Goal: Book appointment/travel/reservation

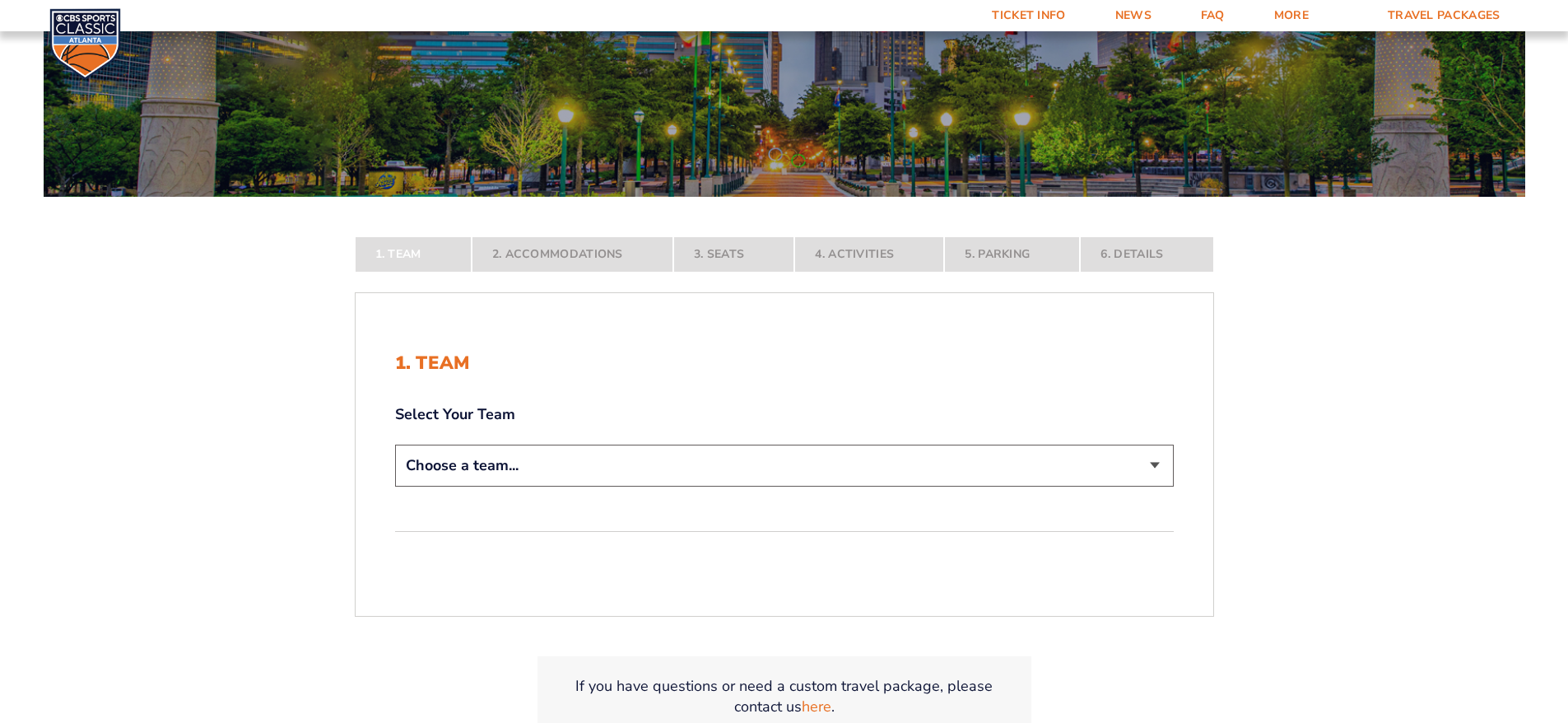
scroll to position [164, 0]
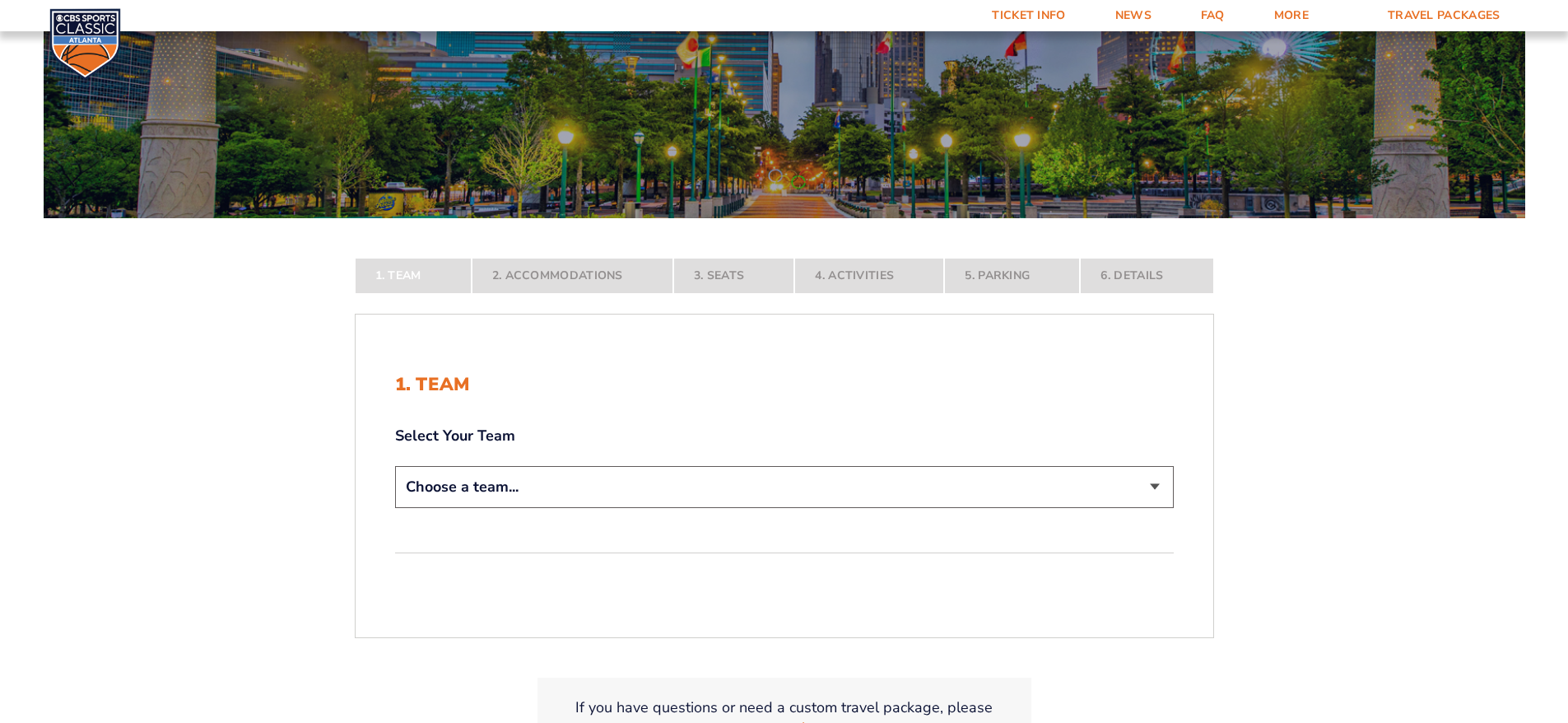
click at [793, 487] on select "Choose a team... [US_STATE] Wildcats [US_STATE] State Buckeyes [US_STATE] Tar H…" at bounding box center [785, 487] width 779 height 42
select select "12956"
click at [396, 508] on select "Choose a team... [US_STATE] Wildcats [US_STATE] State Buckeyes [US_STATE] Tar H…" at bounding box center [785, 487] width 779 height 42
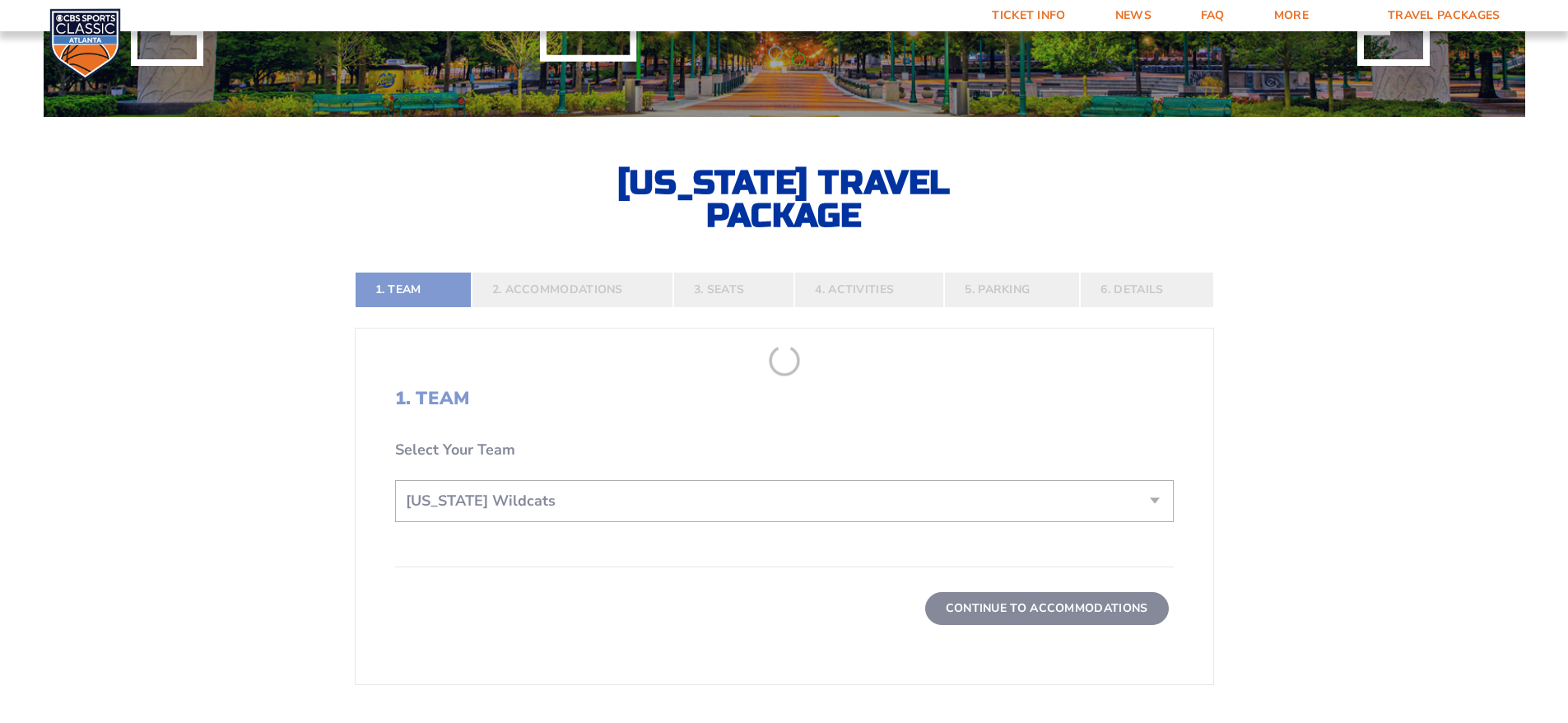
scroll to position [330, 0]
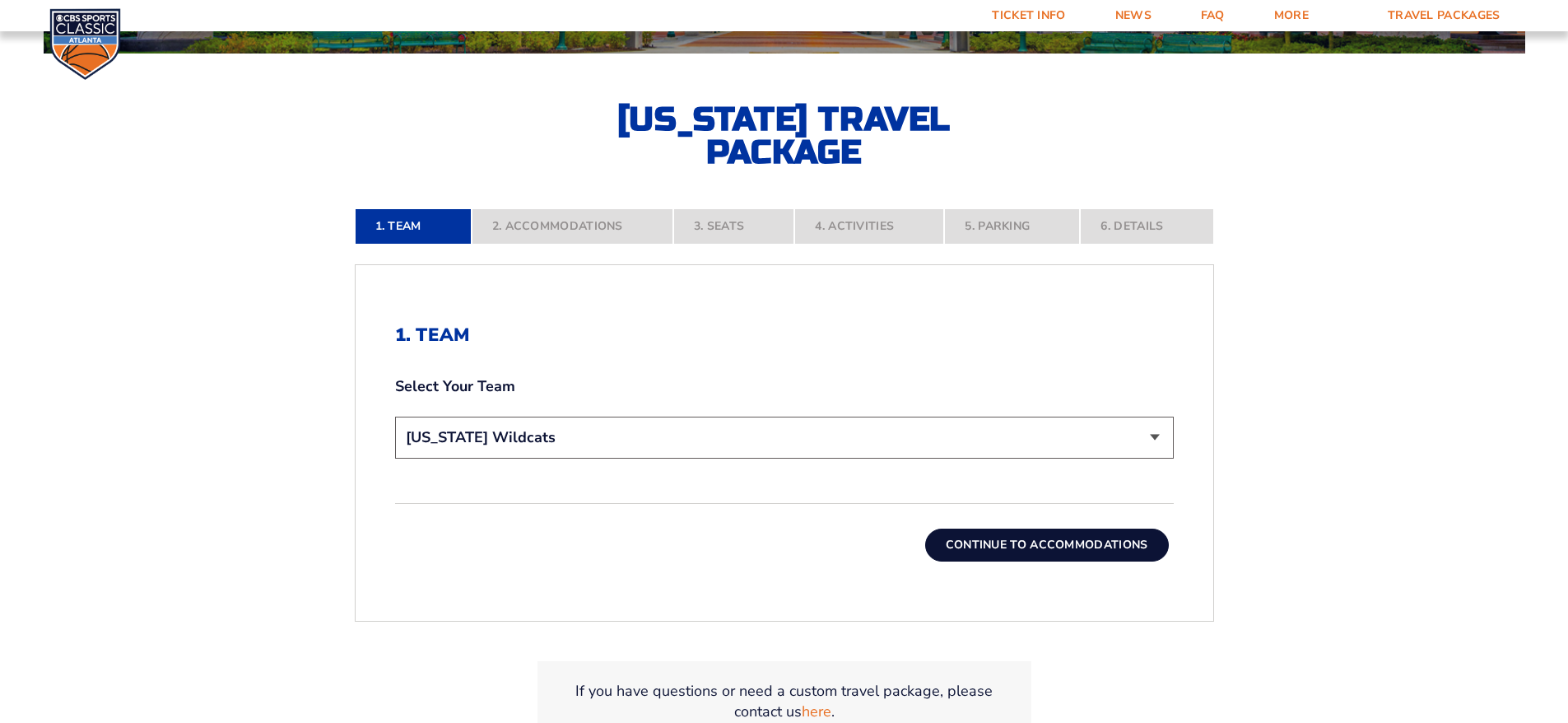
click at [1069, 547] on button "Continue To Accommodations" at bounding box center [1047, 545] width 244 height 33
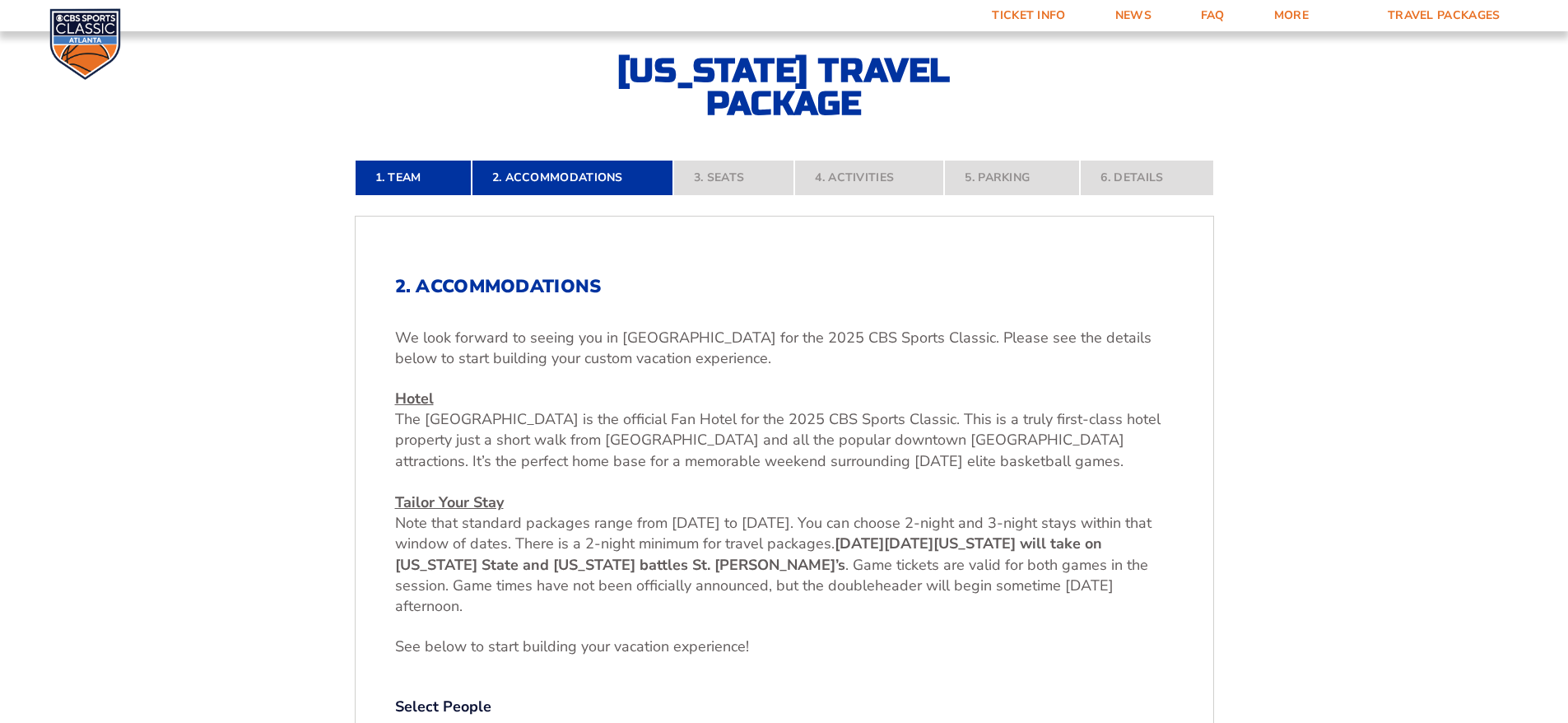
scroll to position [397, 0]
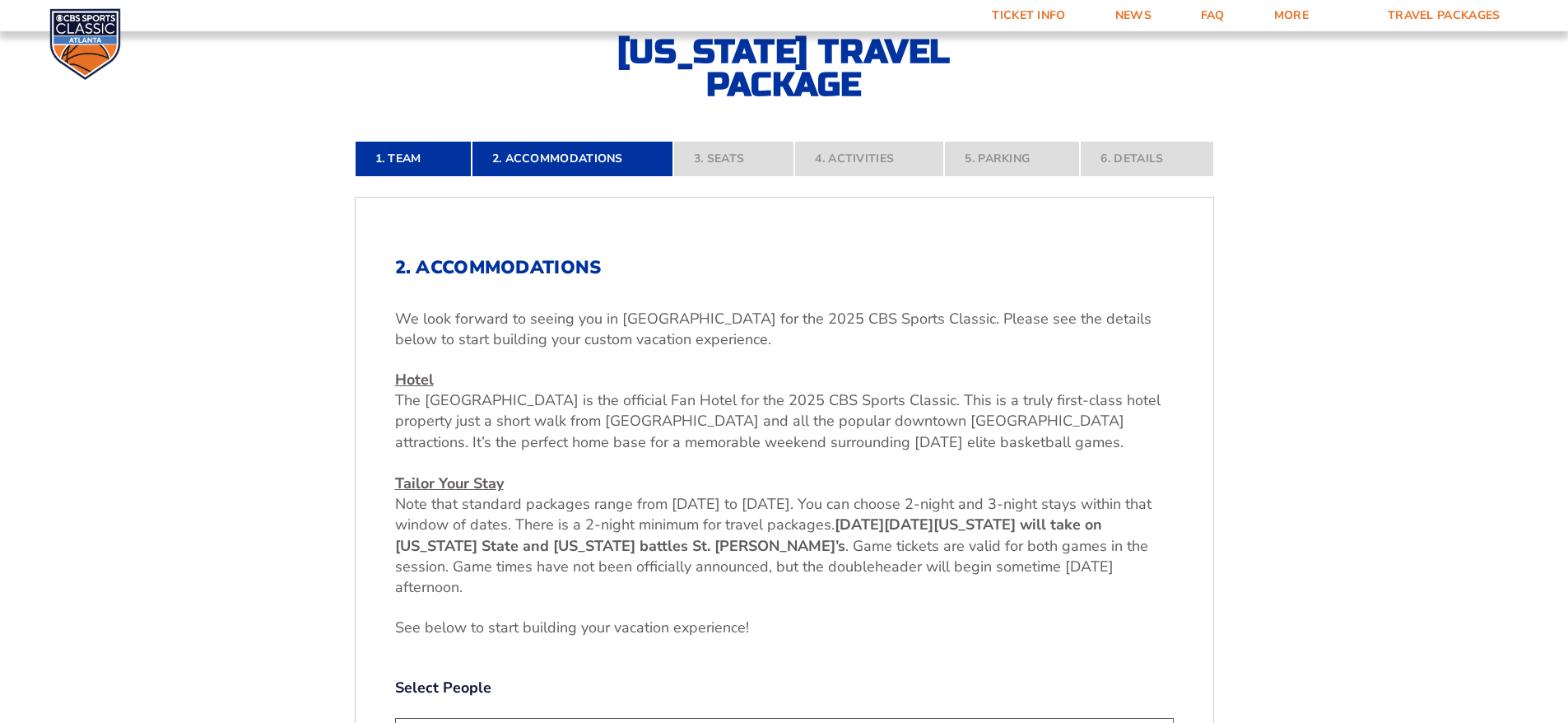
drag, startPoint x: 602, startPoint y: 504, endPoint x: 938, endPoint y: 587, distance: 346.1
click at [938, 587] on p "Hotel [GEOGRAPHIC_DATA] is the official Fan Hotel for the 2025 CBS Sports Class…" at bounding box center [785, 484] width 779 height 228
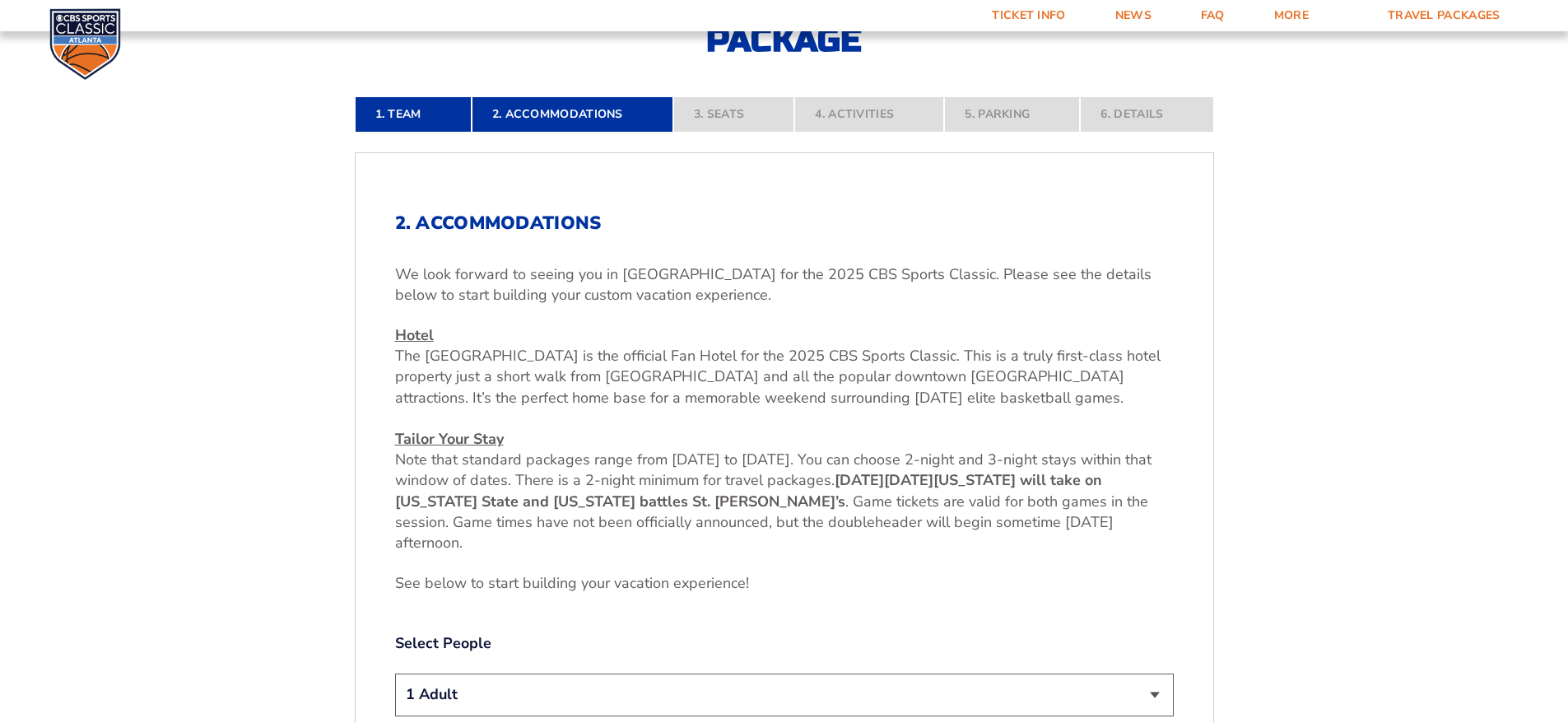
scroll to position [671, 0]
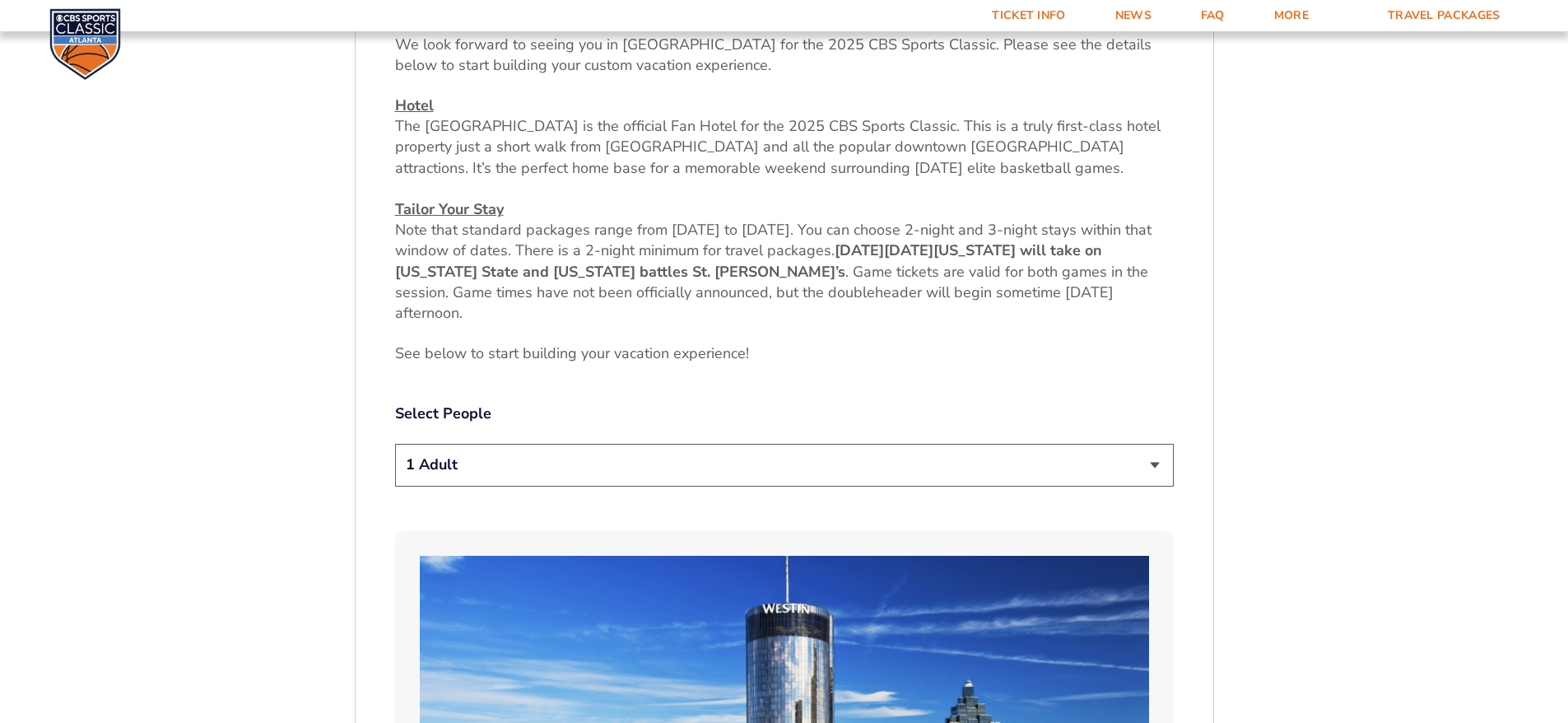
click at [1171, 451] on select "1 Adult 2 Adults 3 Adults 4 Adults 2 Adults + 1 Child 2 Adults + 2 Children 2 A…" at bounding box center [785, 465] width 779 height 42
select select "2 Adults + 1 Child"
click at [396, 444] on select "1 Adult 2 Adults 3 Adults 4 Adults 2 Adults + 1 Child 2 Adults + 2 Children 2 A…" at bounding box center [785, 465] width 779 height 42
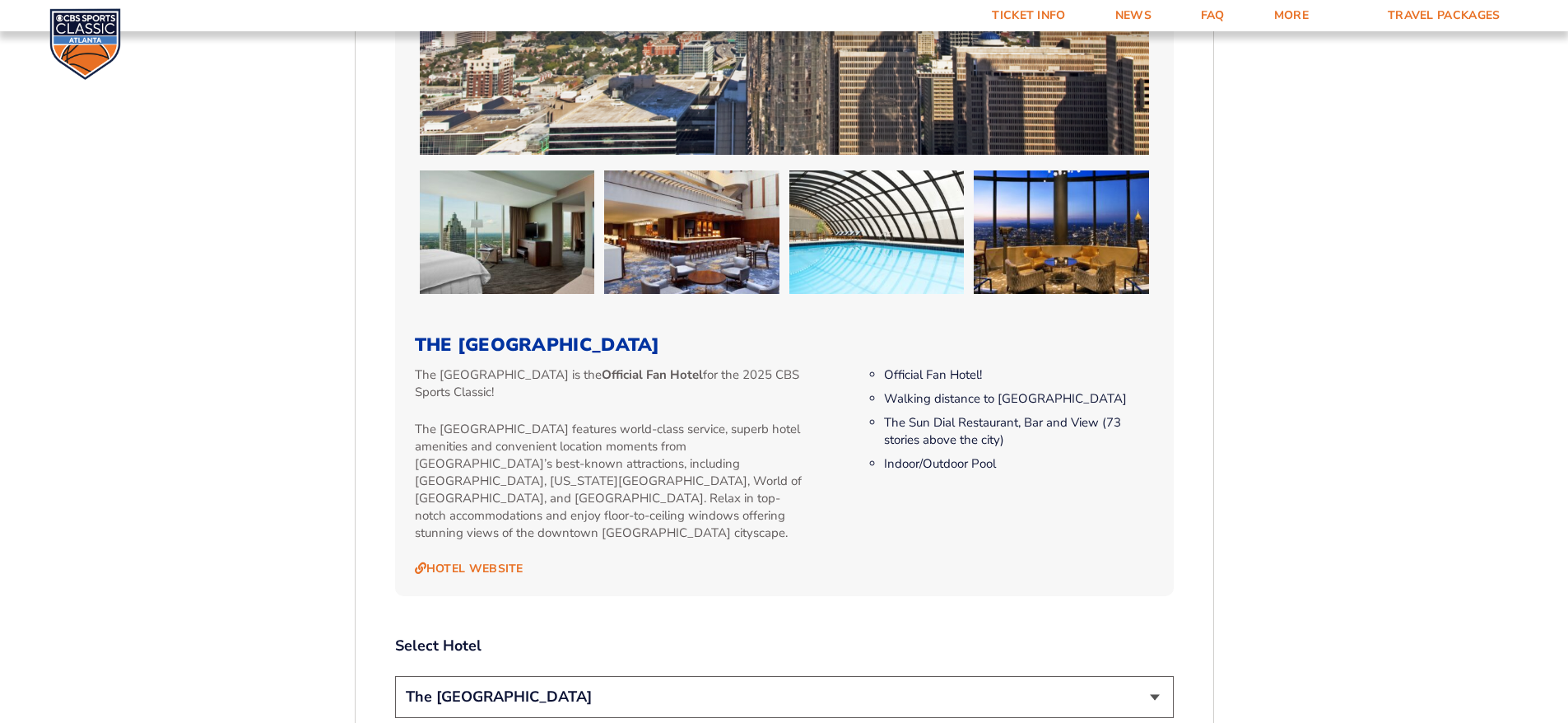
scroll to position [1550, 0]
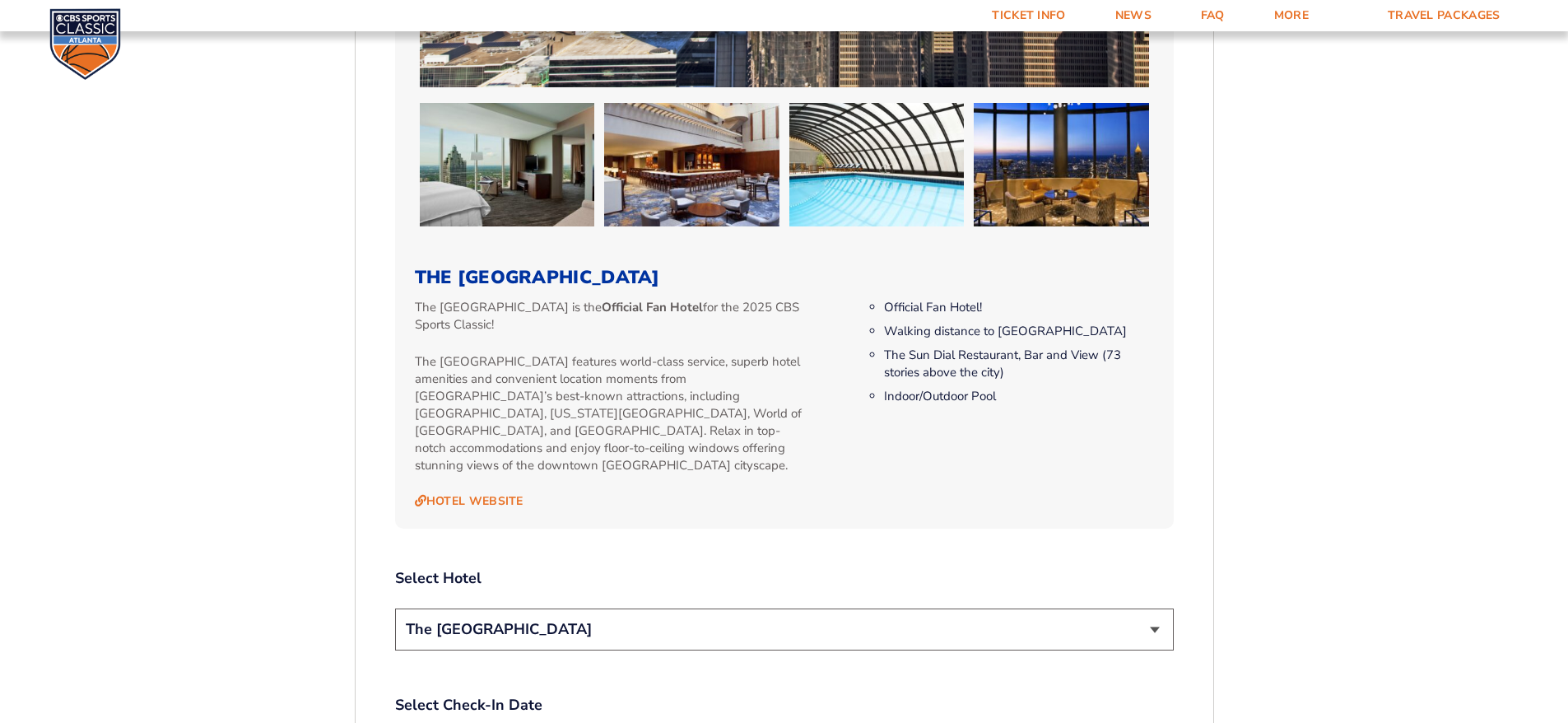
click at [1113, 615] on select "The [GEOGRAPHIC_DATA]" at bounding box center [785, 630] width 779 height 42
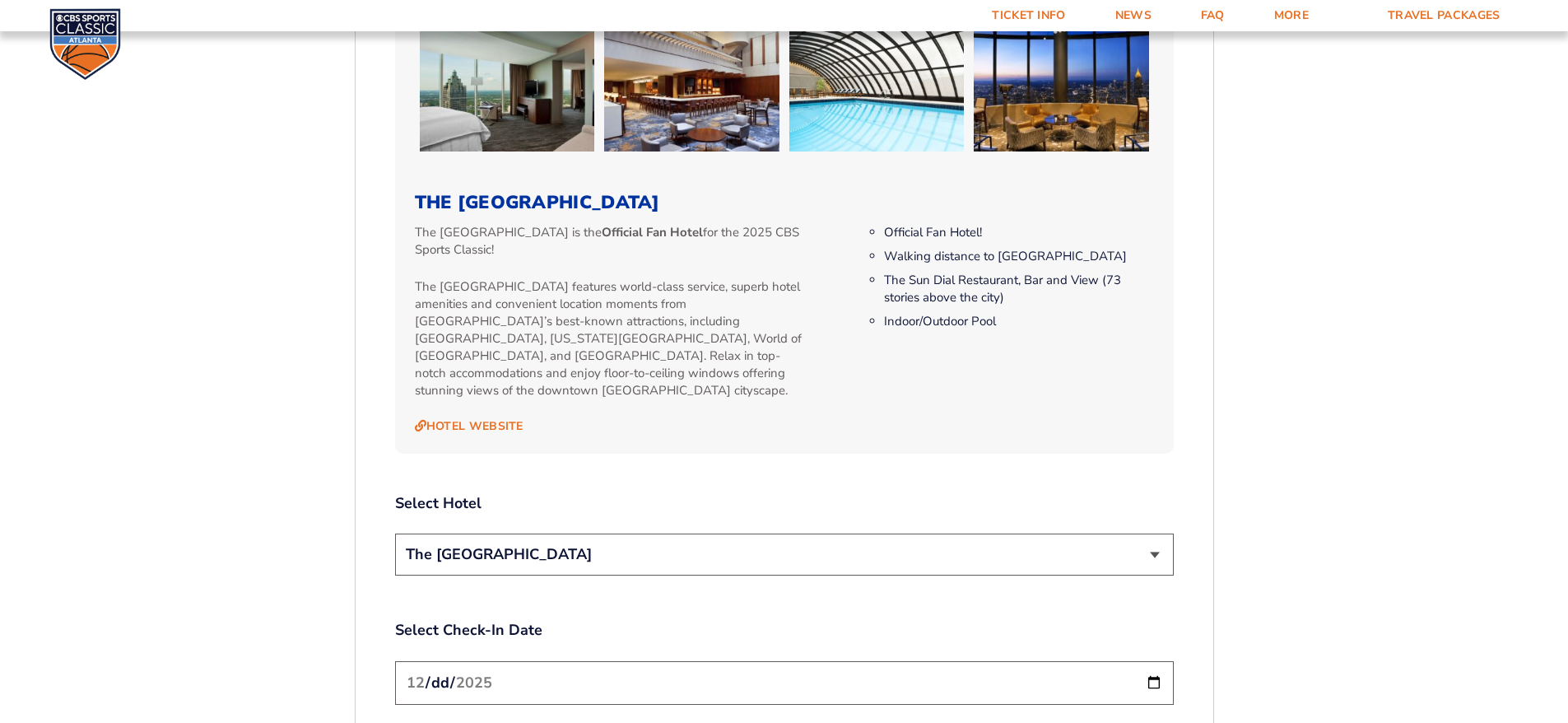
scroll to position [1934, 0]
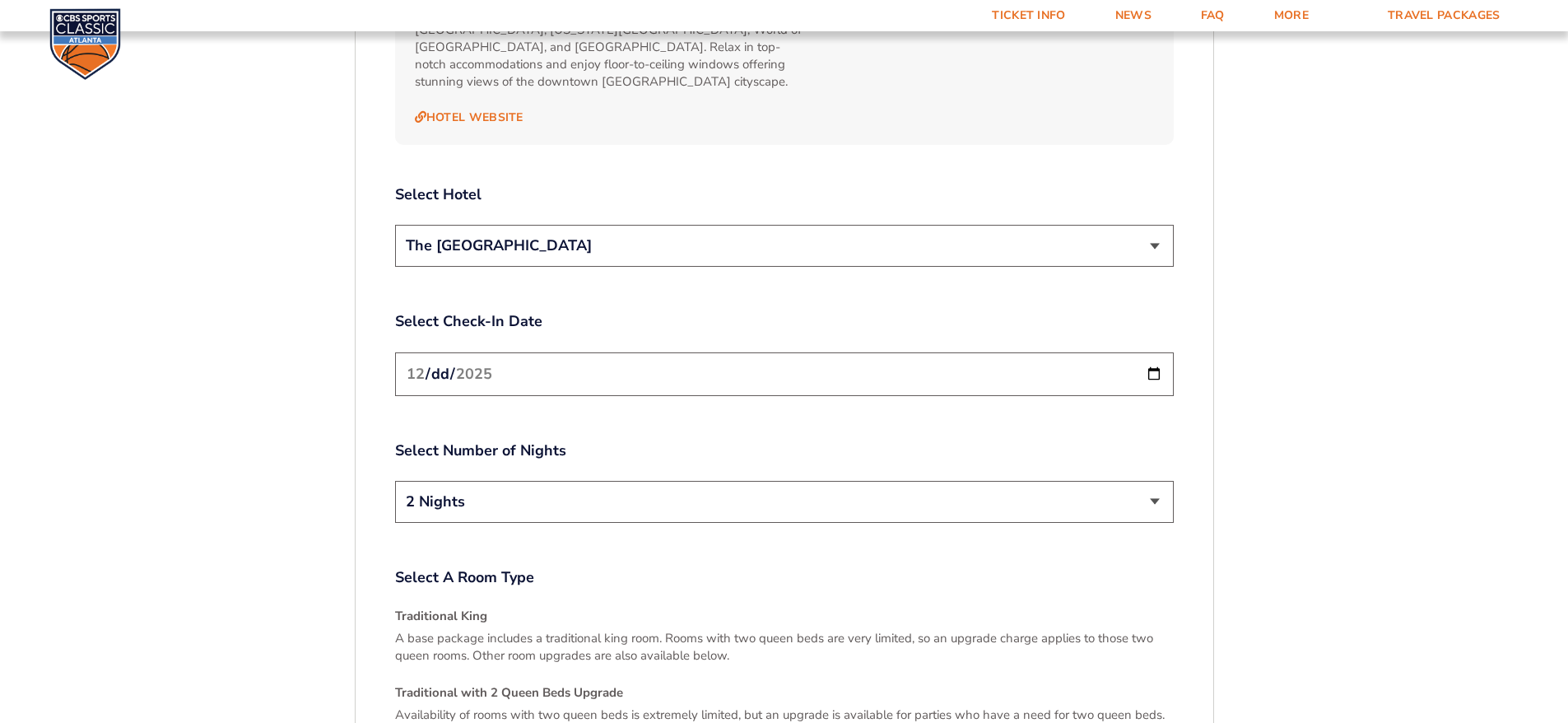
click at [1154, 352] on input "[DATE]" at bounding box center [785, 374] width 779 height 43
click at [547, 501] on select "2 Nights 3 Nights" at bounding box center [785, 502] width 779 height 42
select select "3 Nights"
click at [396, 481] on select "2 Nights 3 Nights" at bounding box center [785, 502] width 779 height 42
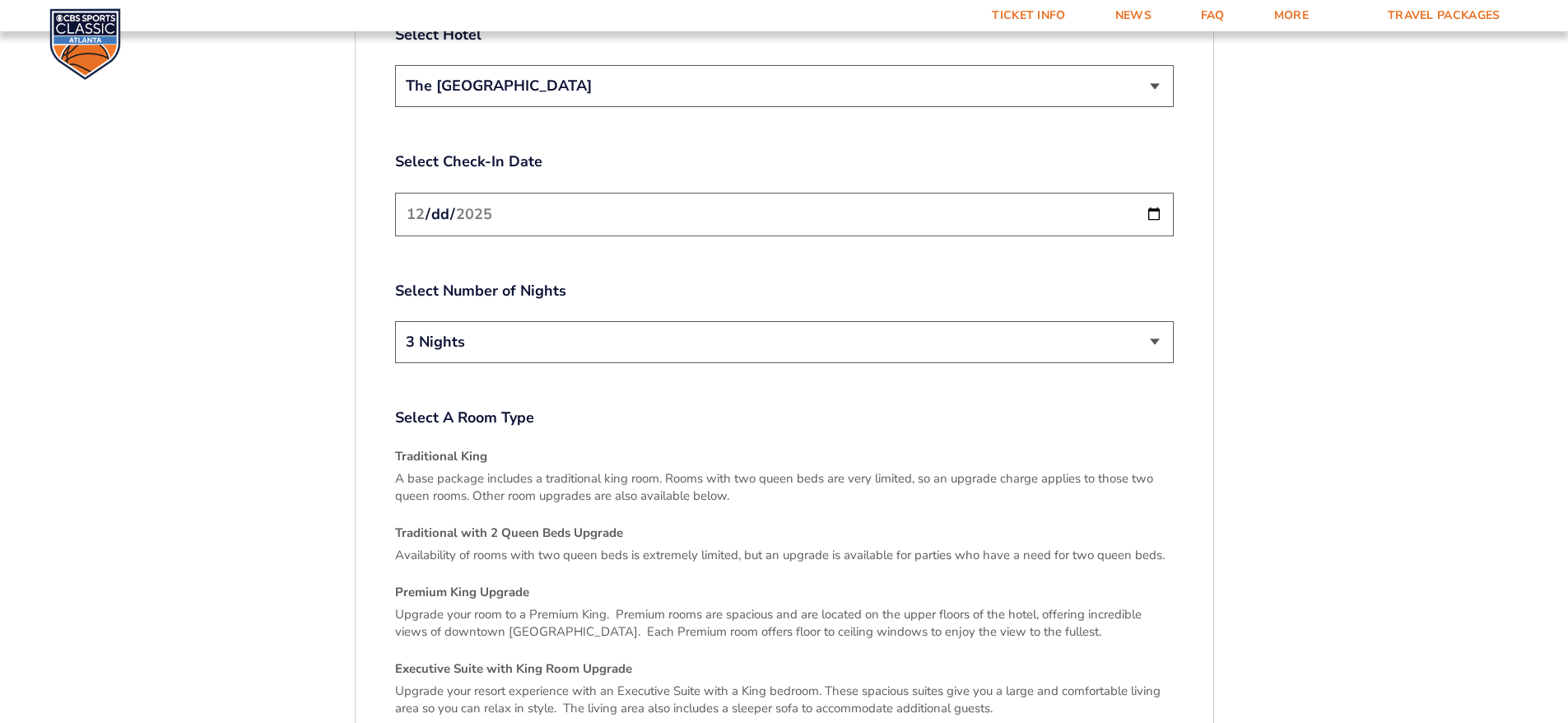
scroll to position [2099, 0]
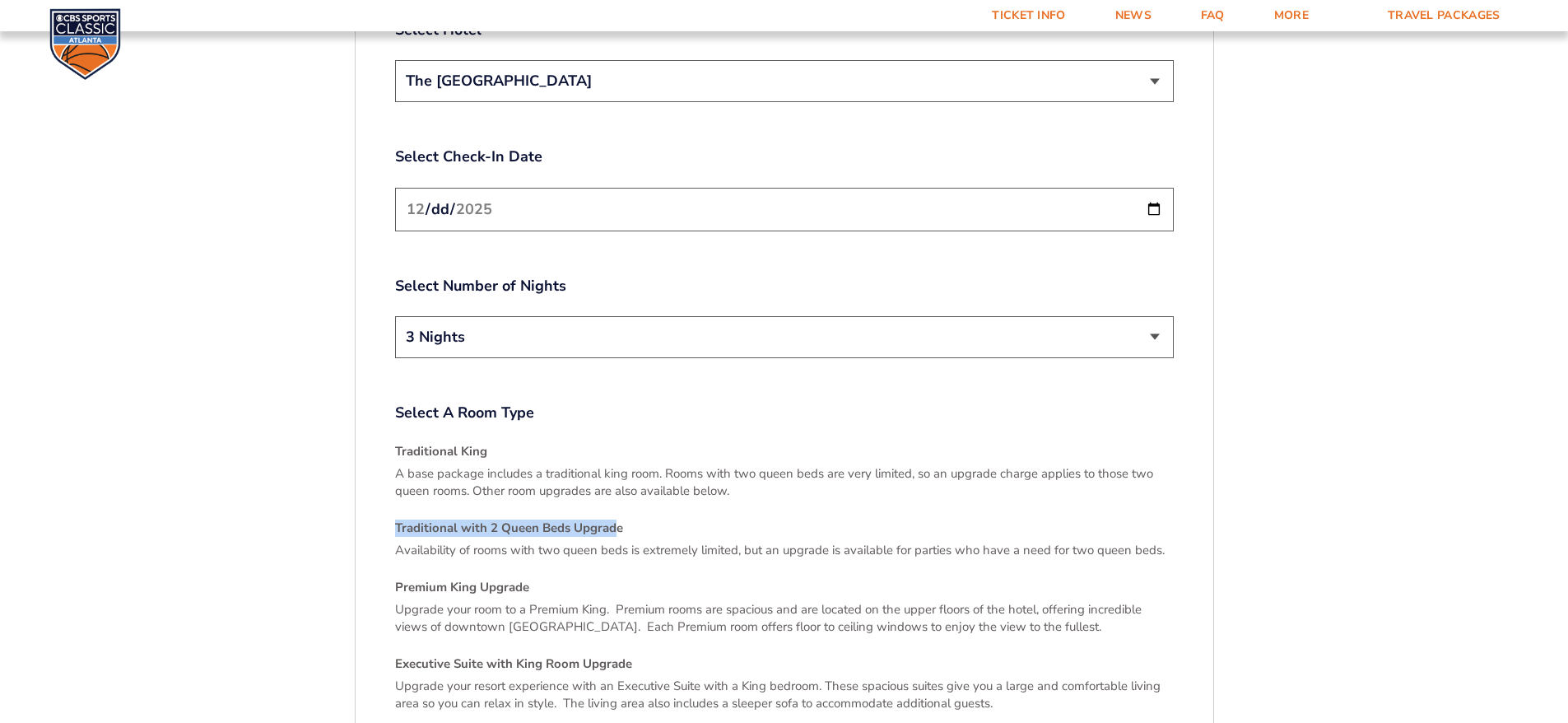
drag, startPoint x: 396, startPoint y: 508, endPoint x: 615, endPoint y: 508, distance: 219.0
click at [615, 520] on h4 "Traditional with 2 Queen Beds Upgrade" at bounding box center [785, 528] width 779 height 17
click at [698, 465] on p "A base package includes a traditional king room. Rooms with two queen beds are …" at bounding box center [785, 483] width 779 height 34
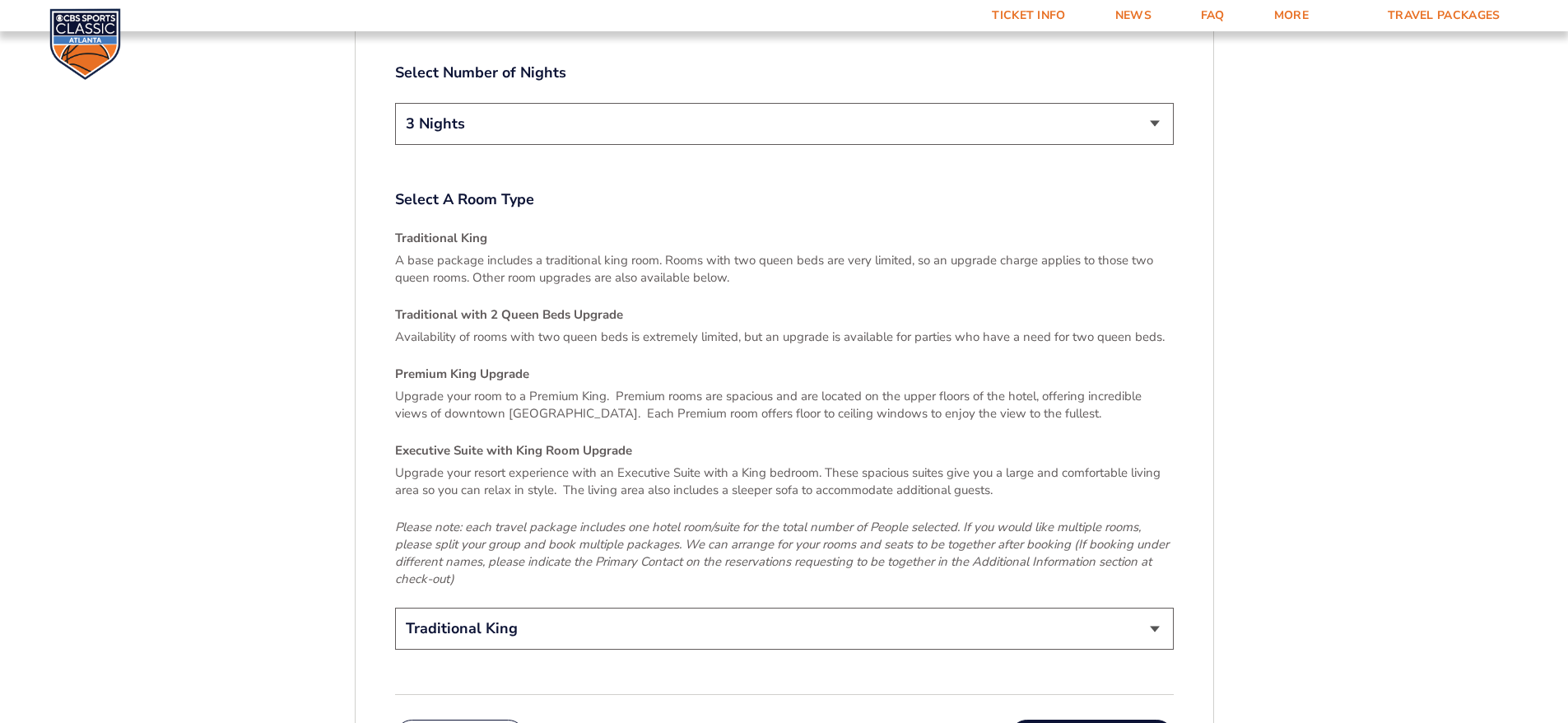
scroll to position [2374, 0]
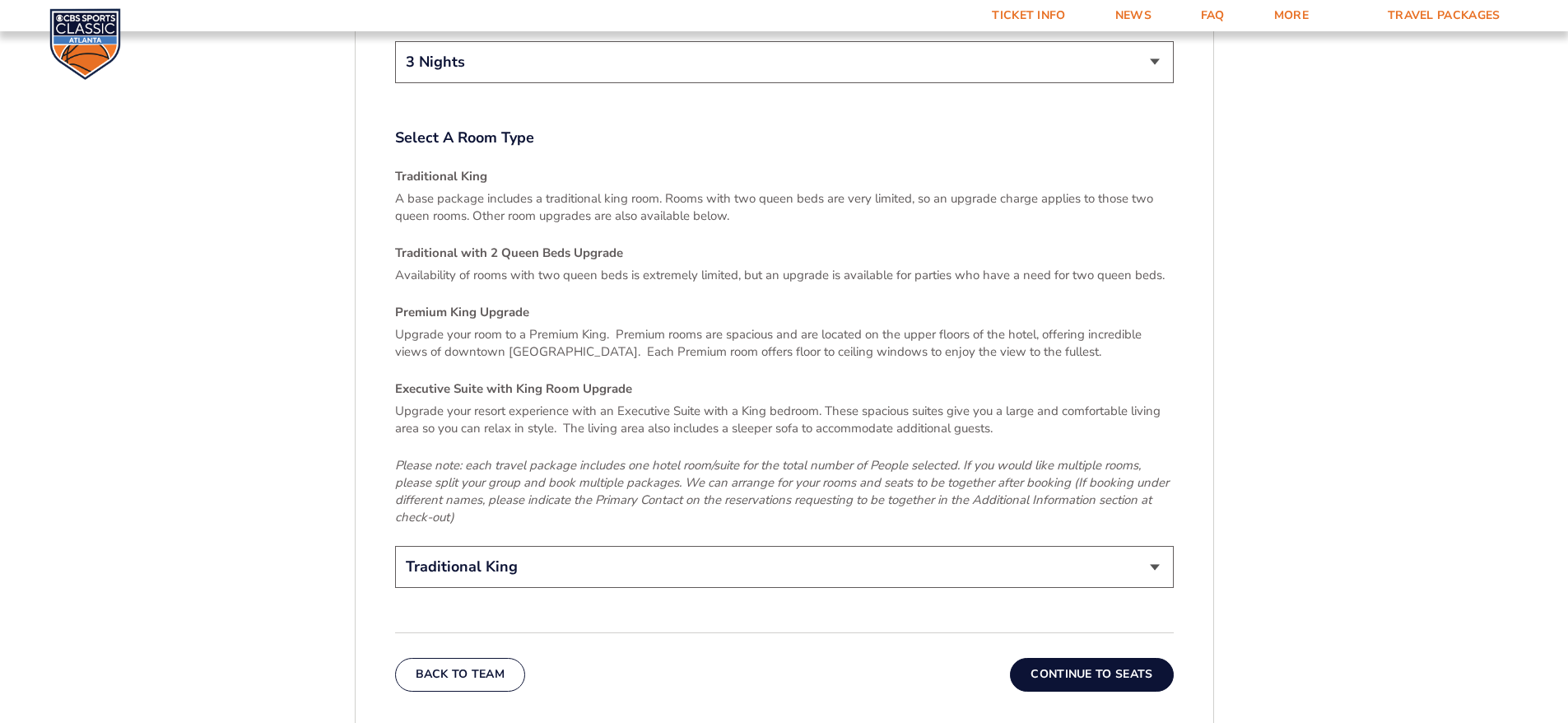
click at [694, 546] on select "Traditional King Traditional with 2 Queen Beds Upgrade (+$45 per night) Premium…" at bounding box center [785, 567] width 779 height 42
select select "Traditional with 2 Queen Beds Upgrade"
click at [396, 546] on select "Traditional King Traditional with 2 Queen Beds Upgrade (+$45 per night) Premium…" at bounding box center [785, 567] width 779 height 42
click at [1110, 658] on button "Continue To Seats" at bounding box center [1091, 674] width 163 height 33
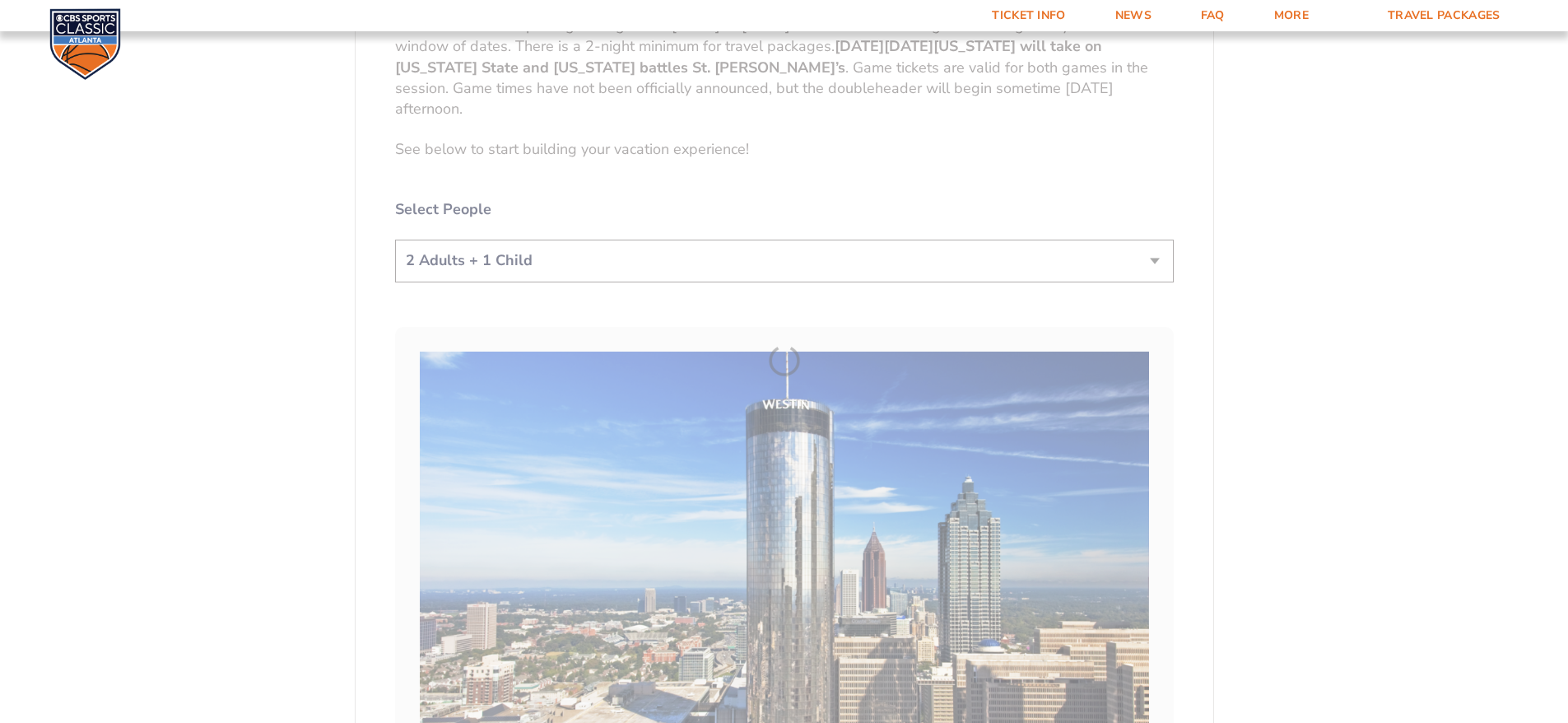
scroll to position [342, 0]
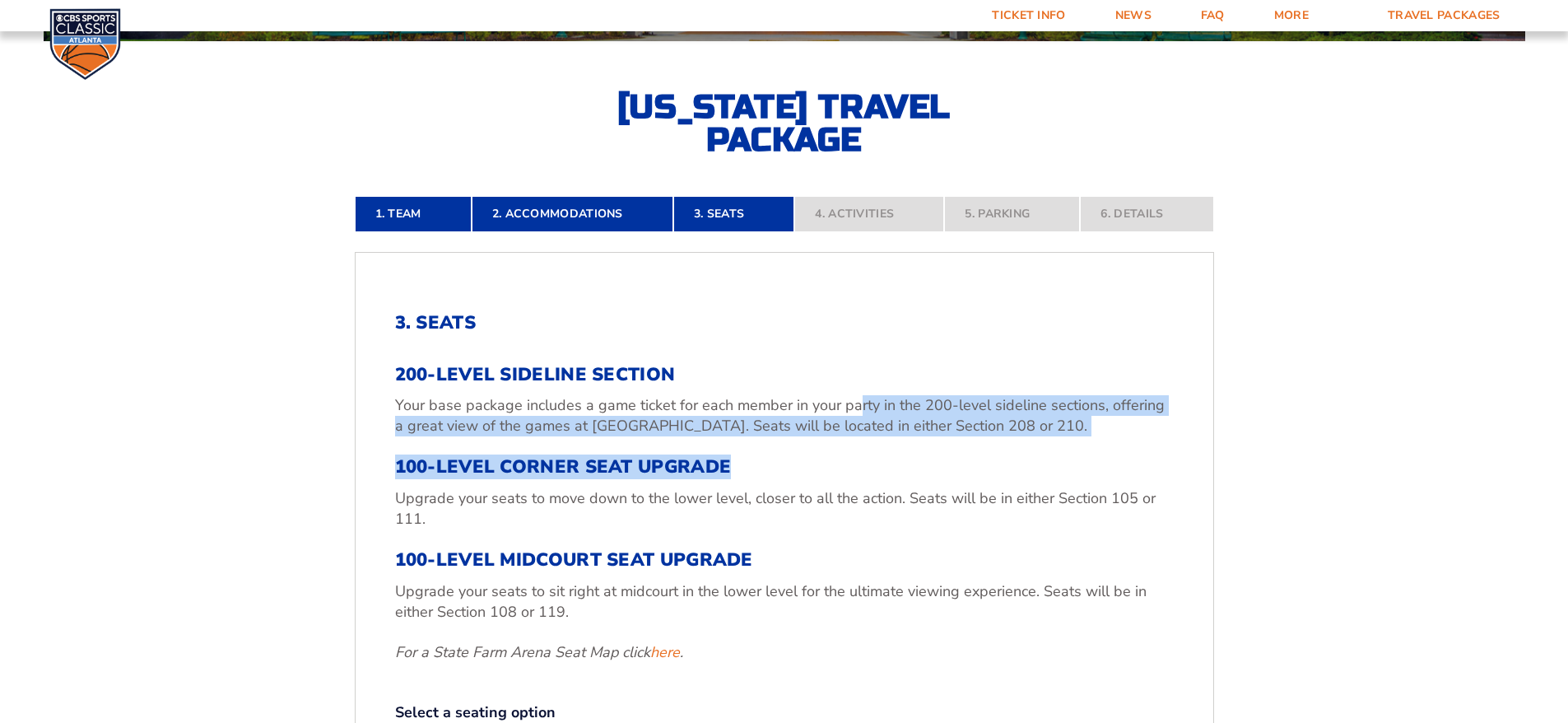
drag, startPoint x: 854, startPoint y: 404, endPoint x: 1128, endPoint y: 437, distance: 276.0
click at [1128, 437] on div "200-Level Sideline Section Your base package includes a game ticket for each me…" at bounding box center [785, 513] width 779 height 299
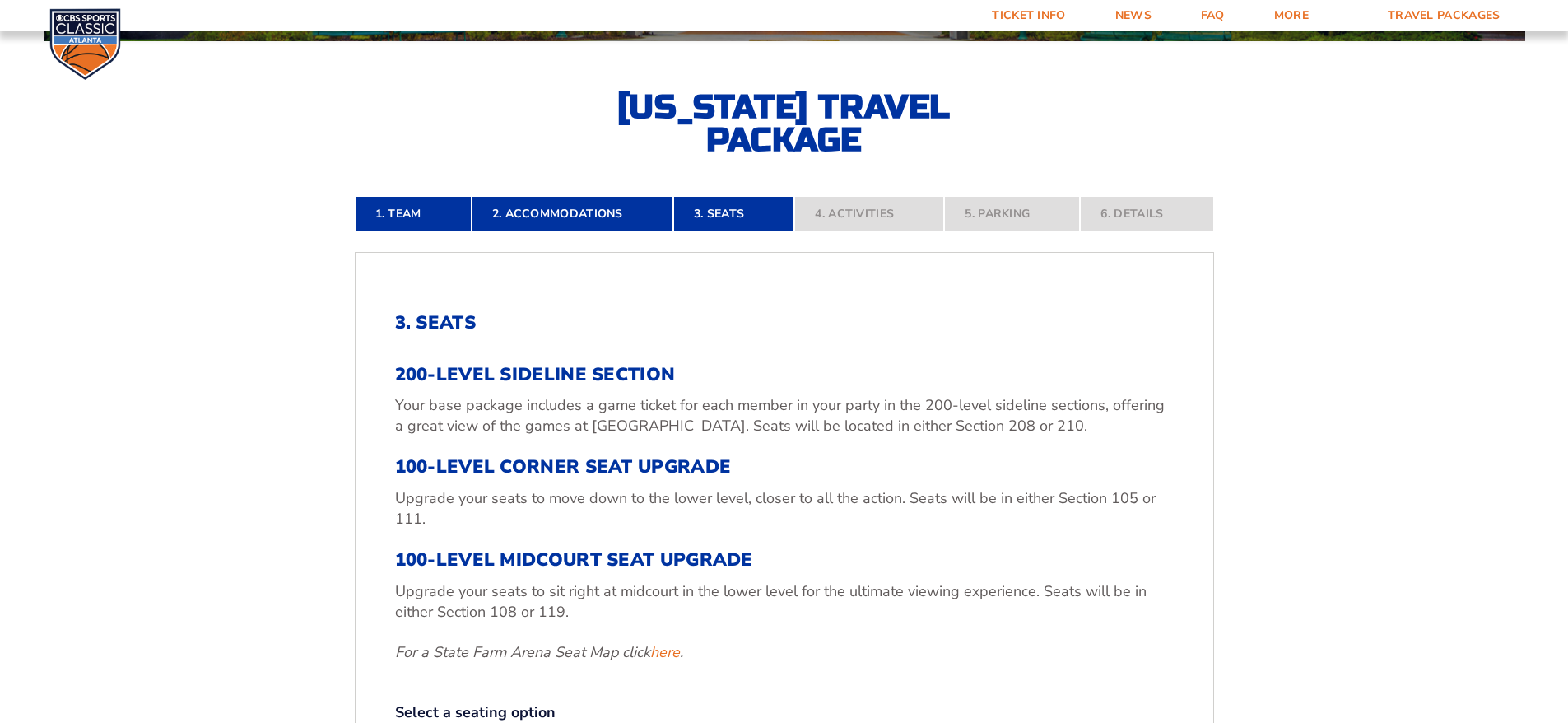
click at [981, 483] on div "200-Level Sideline Section Your base package includes a game ticket for each me…" at bounding box center [785, 513] width 779 height 299
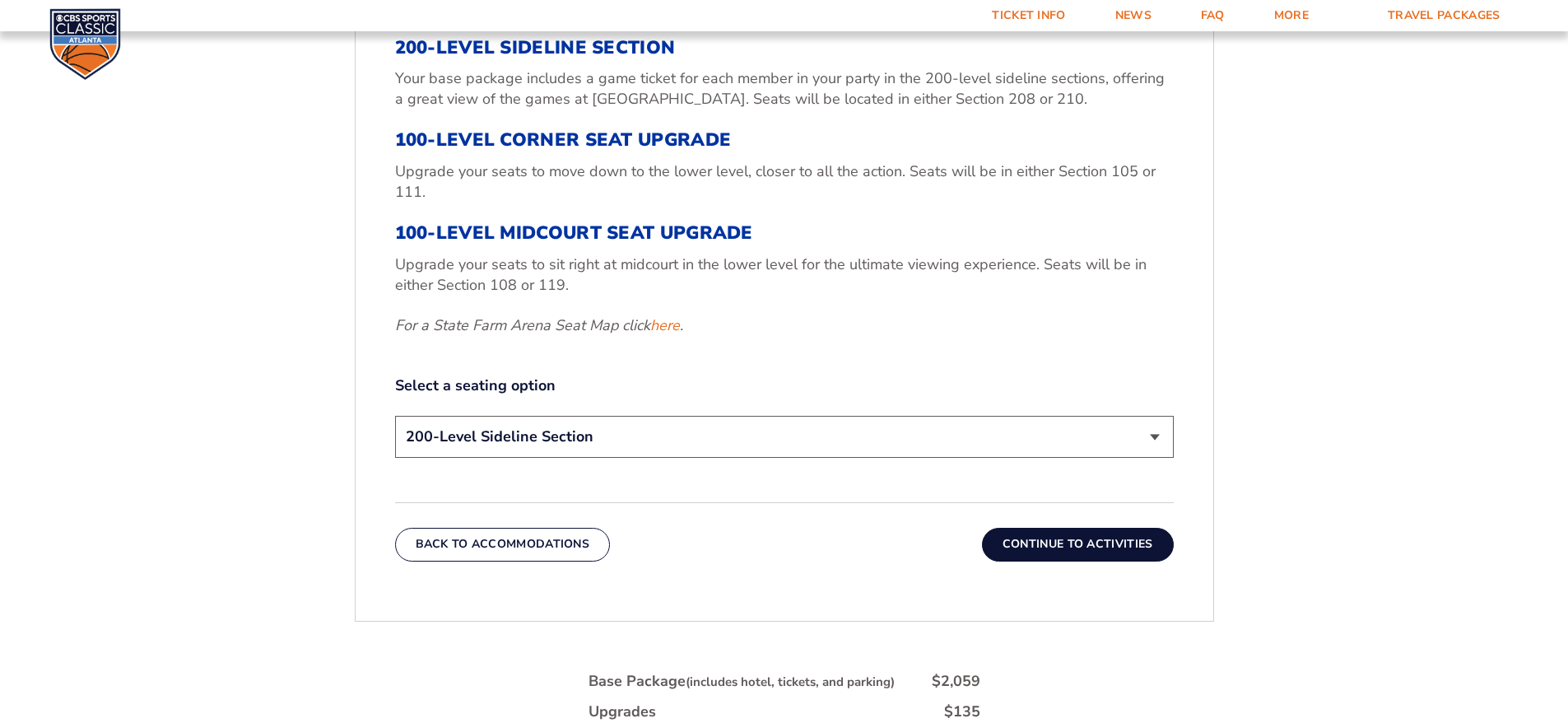
scroll to position [671, 0]
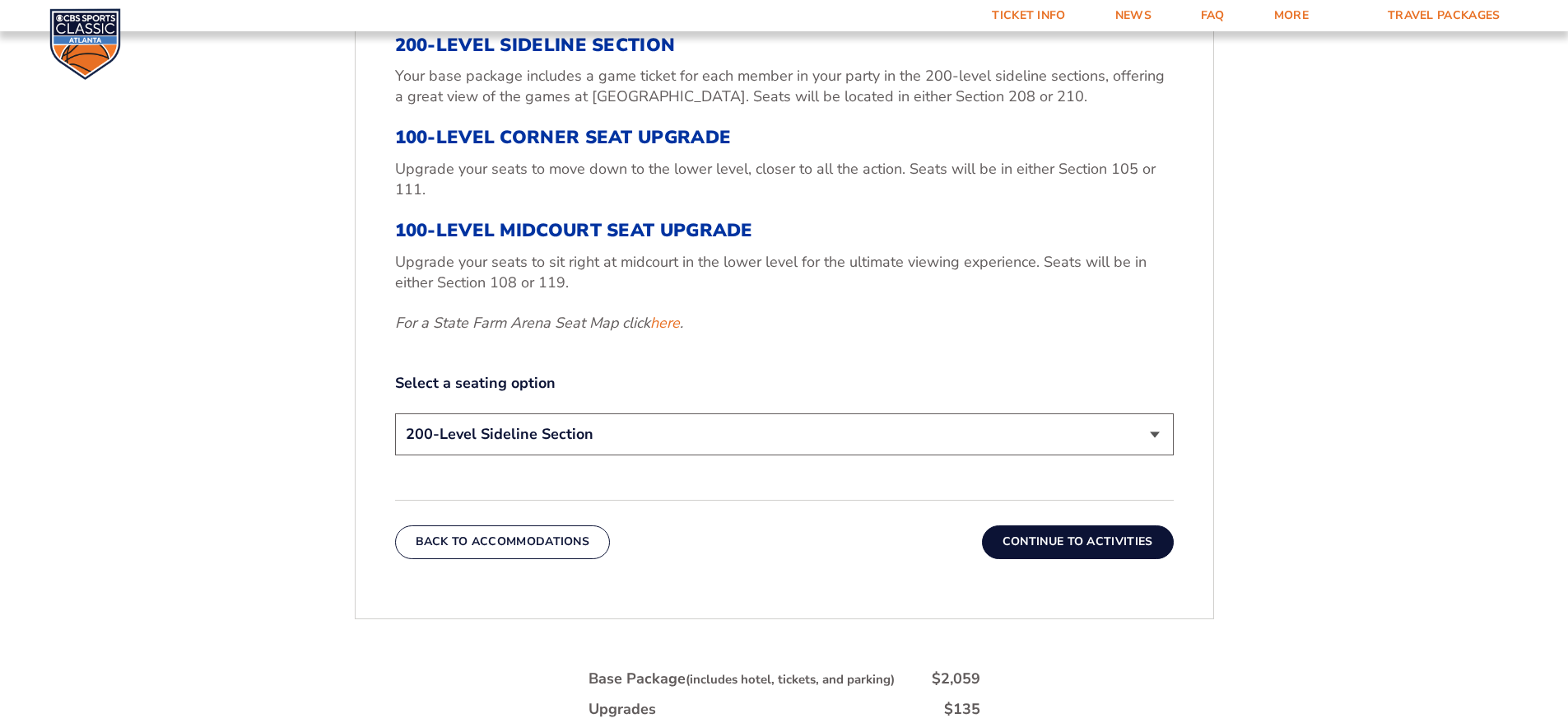
click at [756, 437] on select "200-Level Sideline Section 100-Level Corner Seat Upgrade (+$120 per person) 100…" at bounding box center [785, 435] width 779 height 42
click at [1111, 540] on button "Continue To Activities" at bounding box center [1078, 542] width 191 height 33
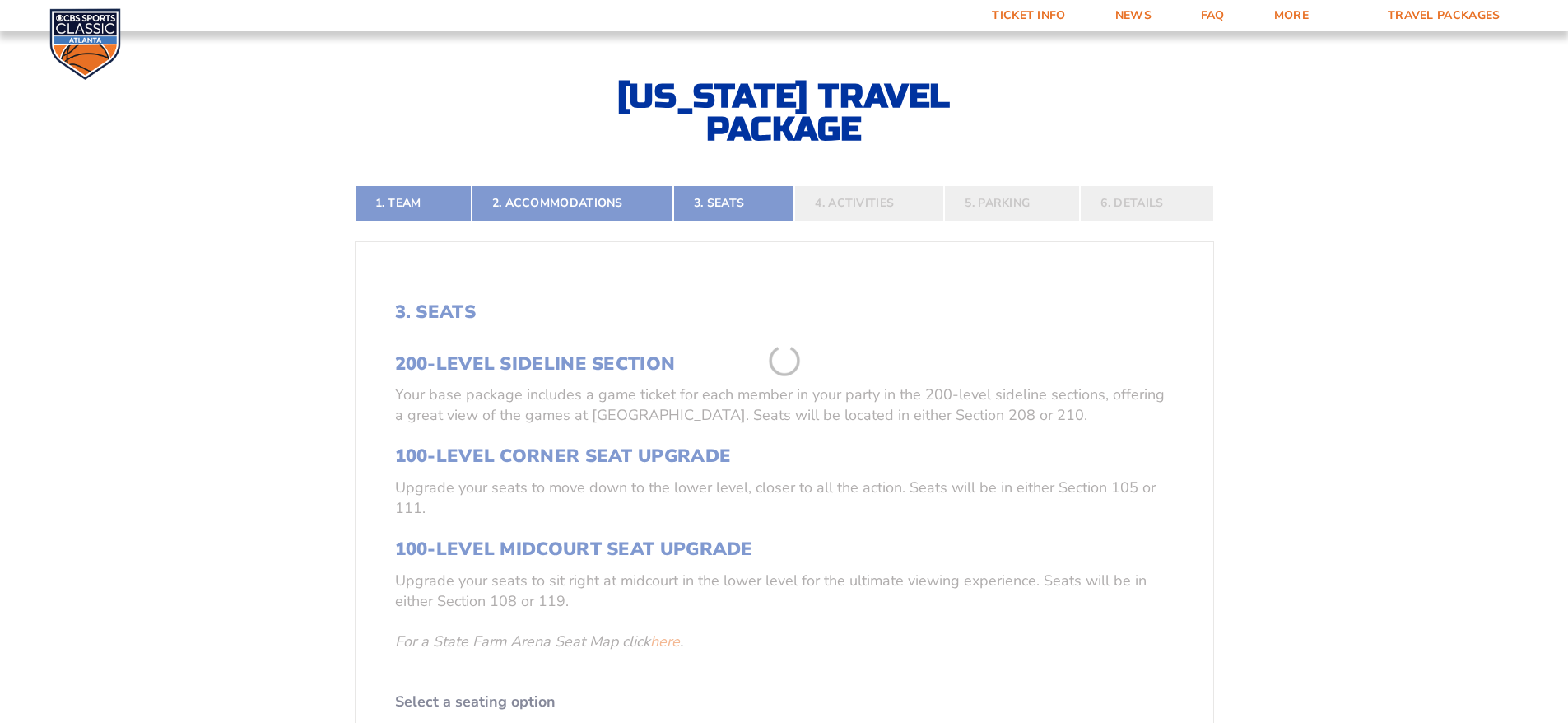
scroll to position [342, 0]
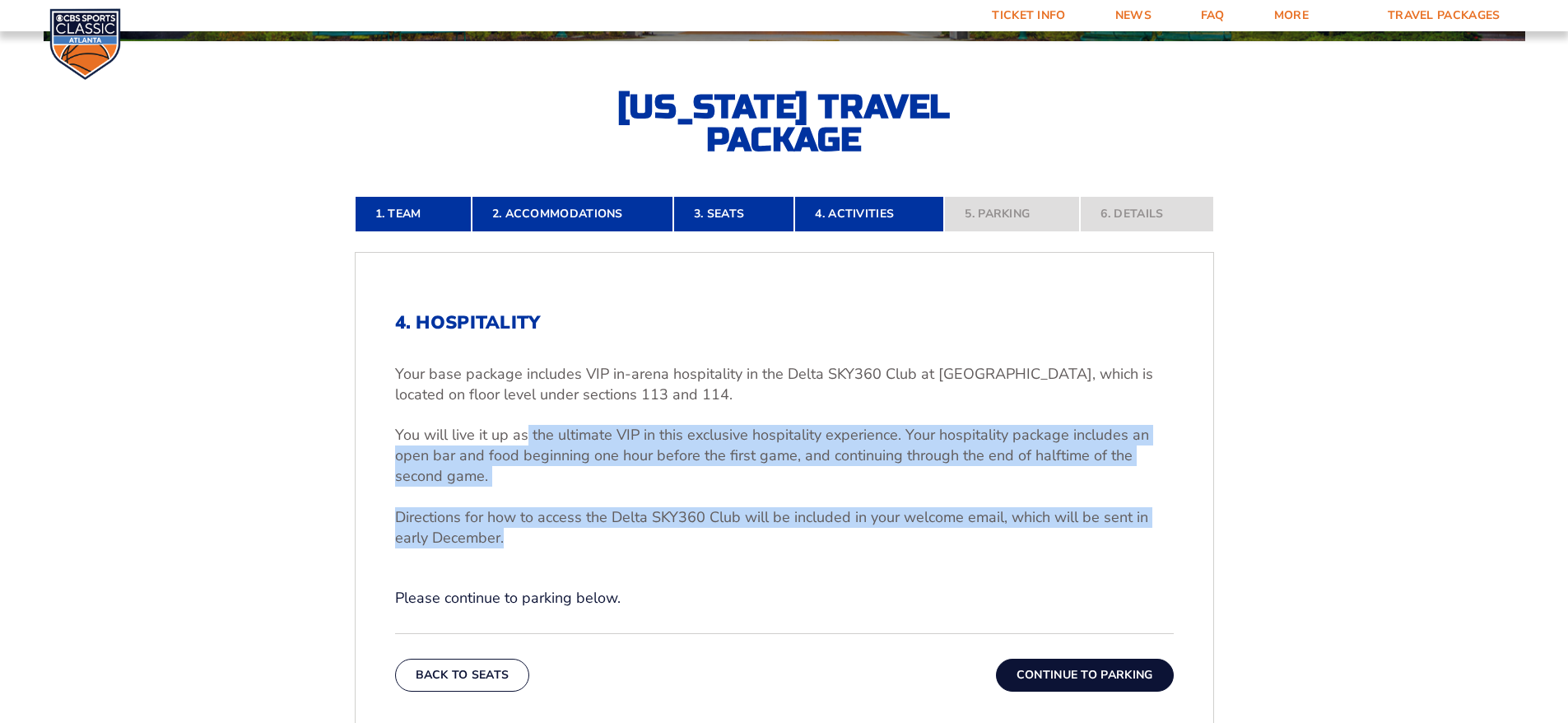
drag, startPoint x: 527, startPoint y: 439, endPoint x: 1064, endPoint y: 540, distance: 546.4
click at [1064, 540] on div "Your base package includes VIP in-arena hospitality in the Delta SKY360 Club at…" at bounding box center [785, 456] width 779 height 184
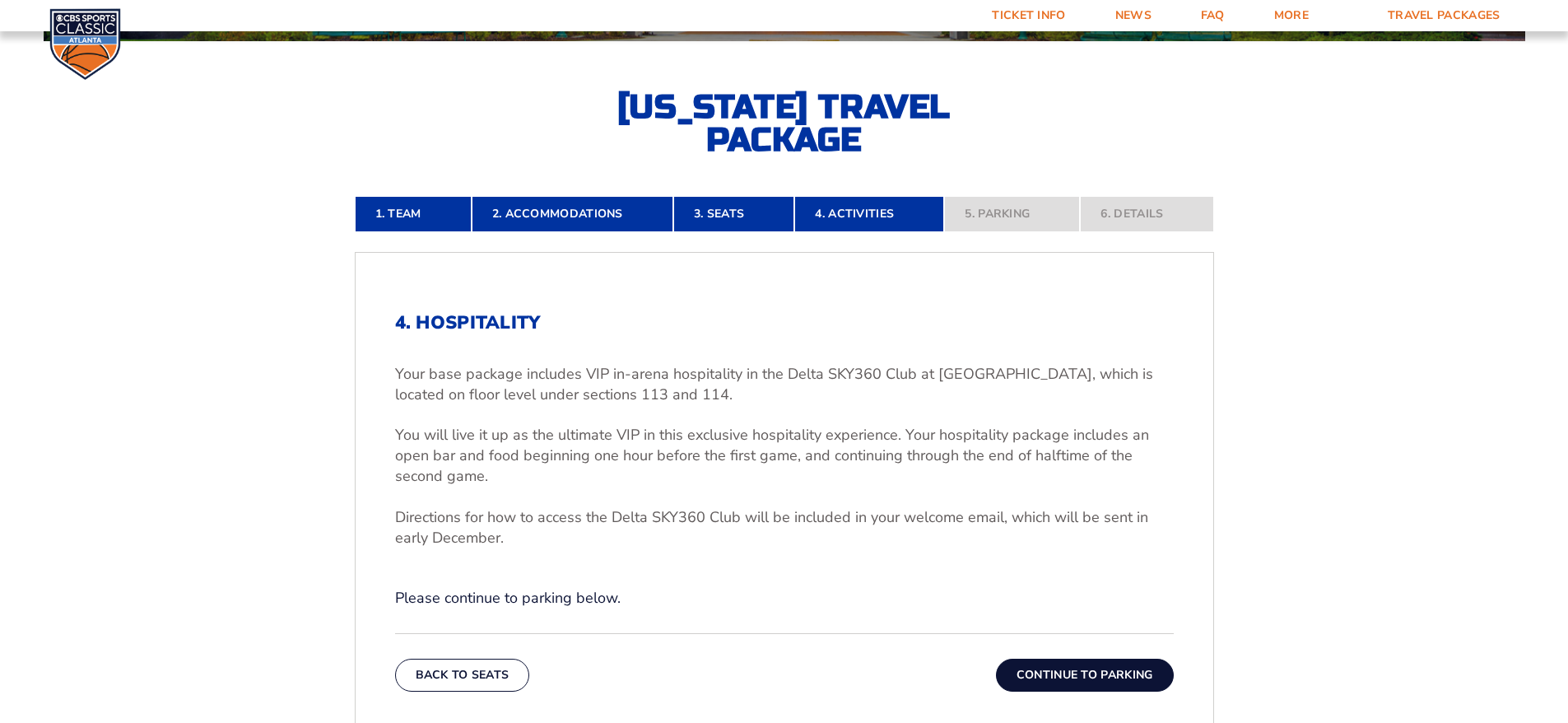
click at [787, 558] on div "4. Hospitality Your base package includes VIP in-arena hospitality in the Delta…" at bounding box center [785, 460] width 779 height 296
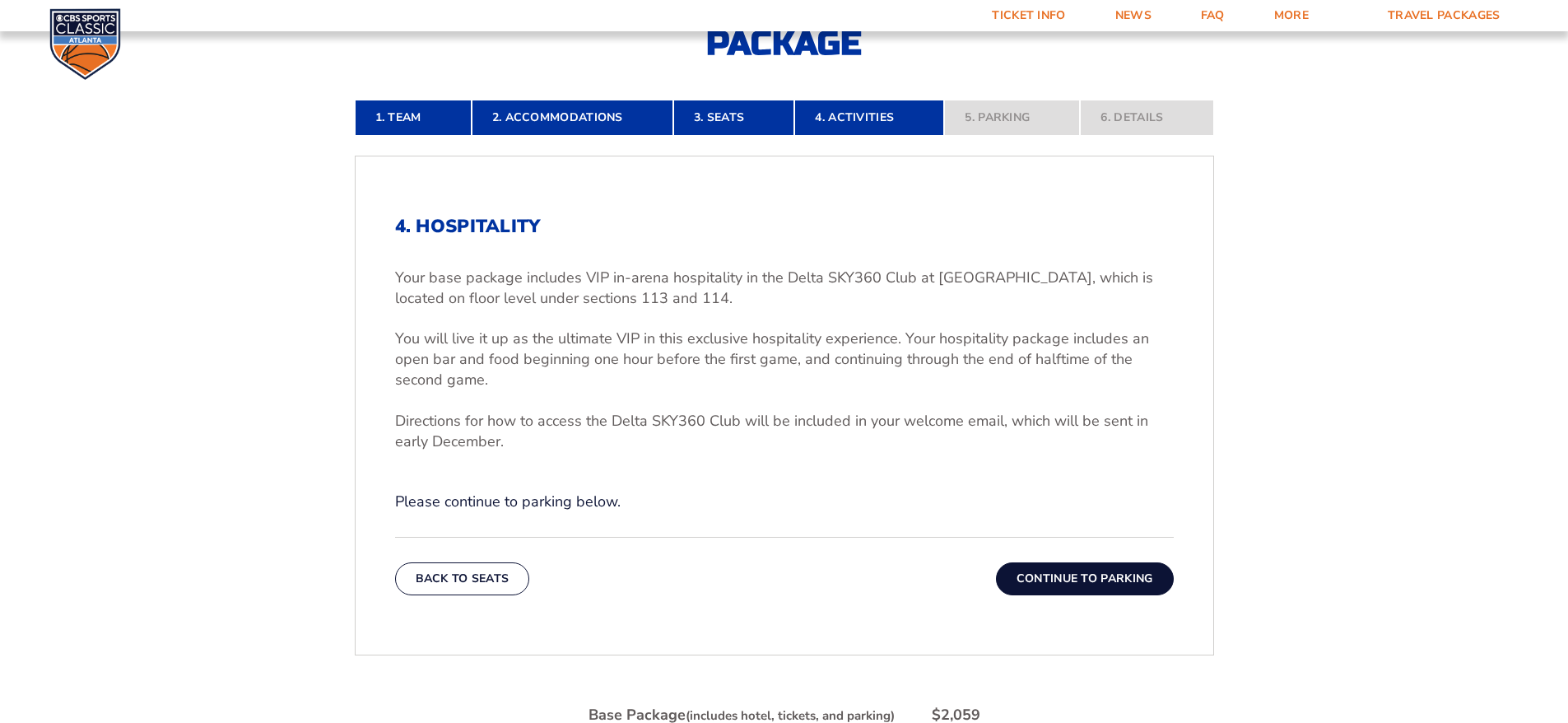
scroll to position [507, 0]
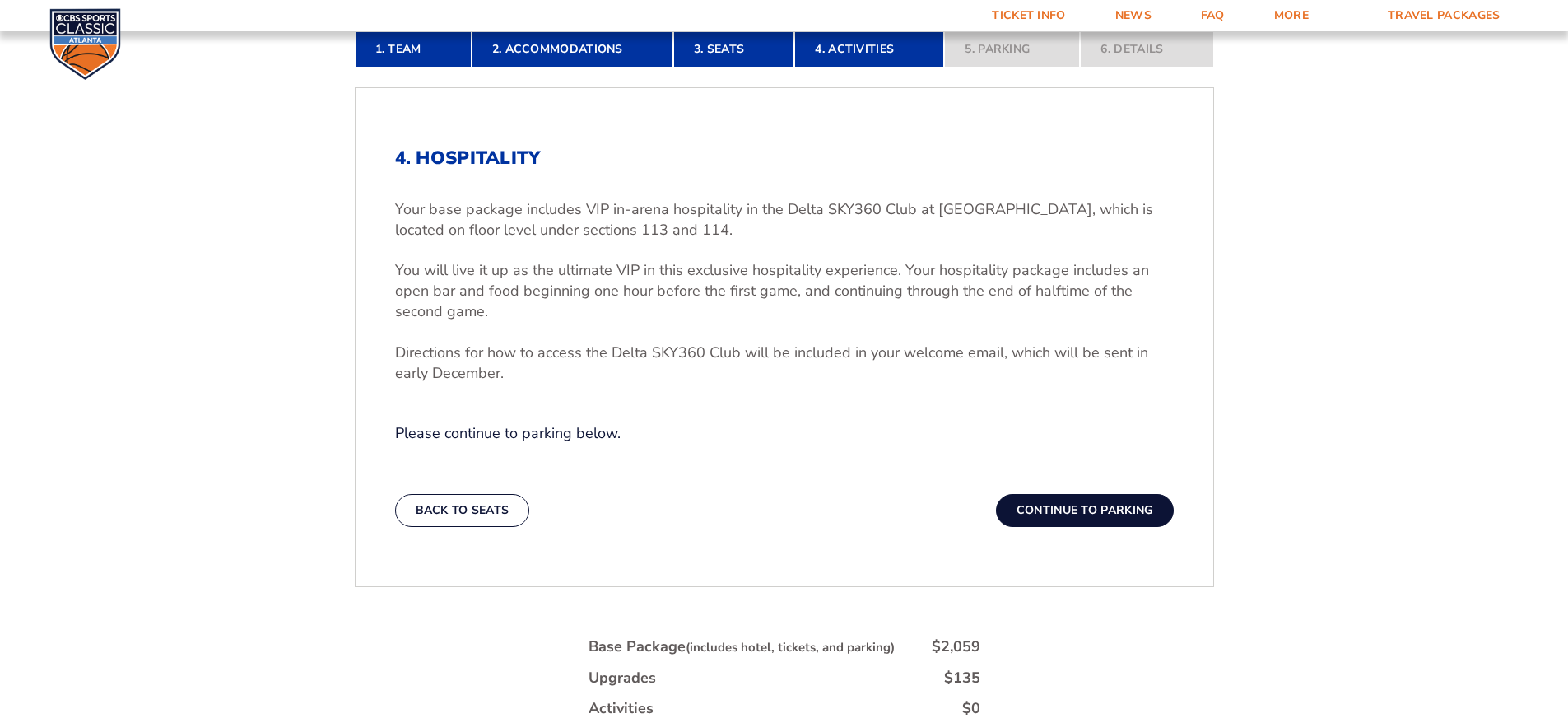
click at [1069, 508] on button "Continue To Parking" at bounding box center [1085, 511] width 178 height 33
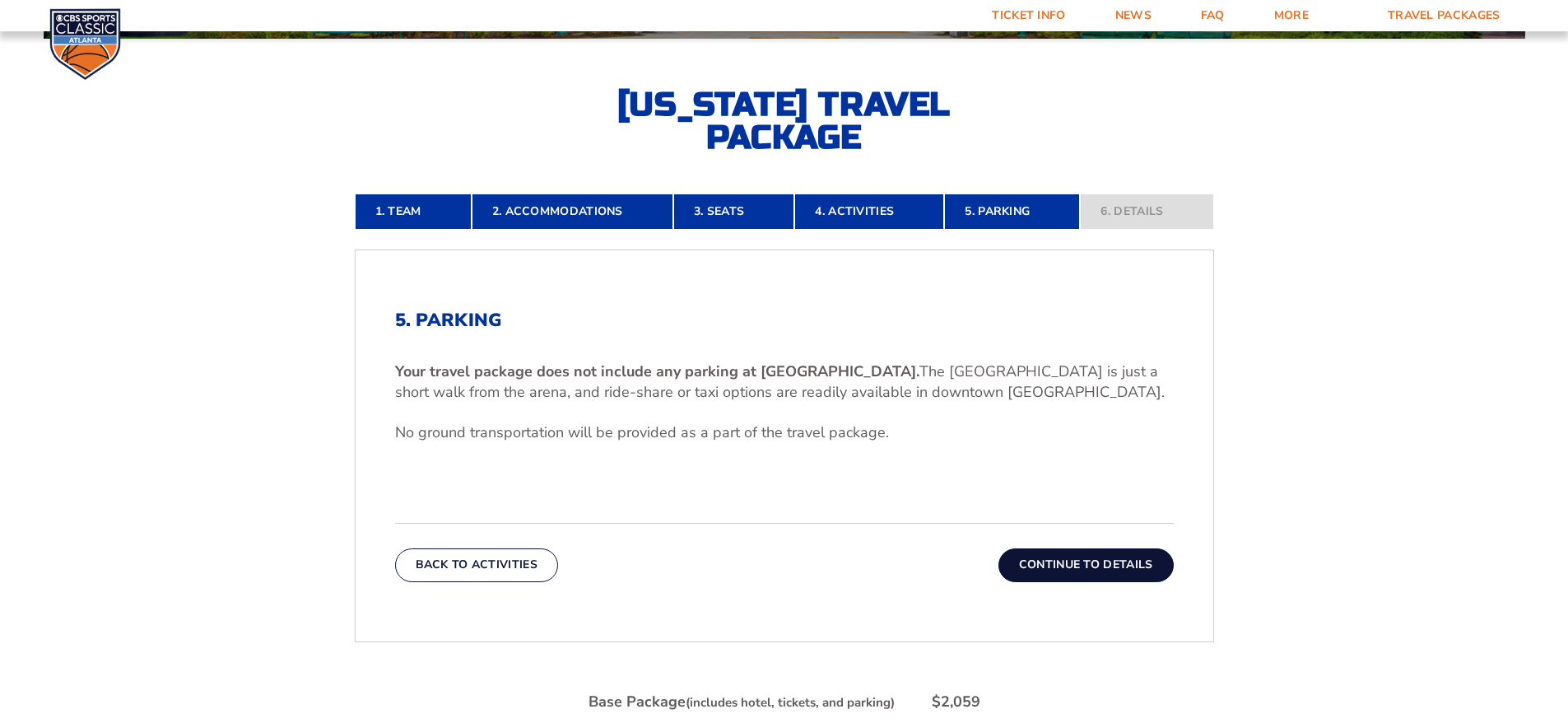
scroll to position [342, 0]
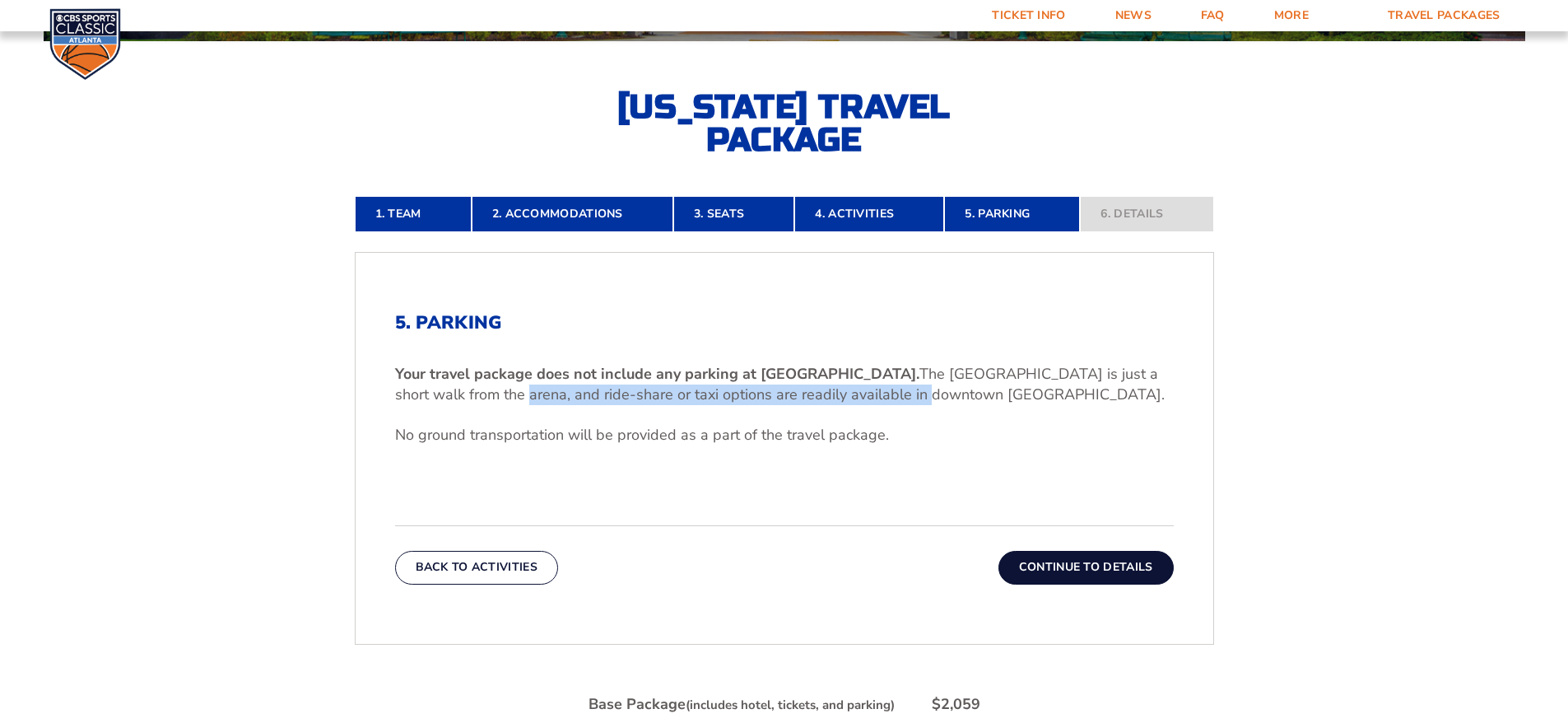
drag, startPoint x: 459, startPoint y: 402, endPoint x: 862, endPoint y: 405, distance: 403.0
click at [862, 405] on p "Your travel package does not include any parking at [GEOGRAPHIC_DATA]. The [GEO…" at bounding box center [785, 385] width 779 height 42
click at [1102, 562] on button "Continue To Details" at bounding box center [1087, 568] width 175 height 33
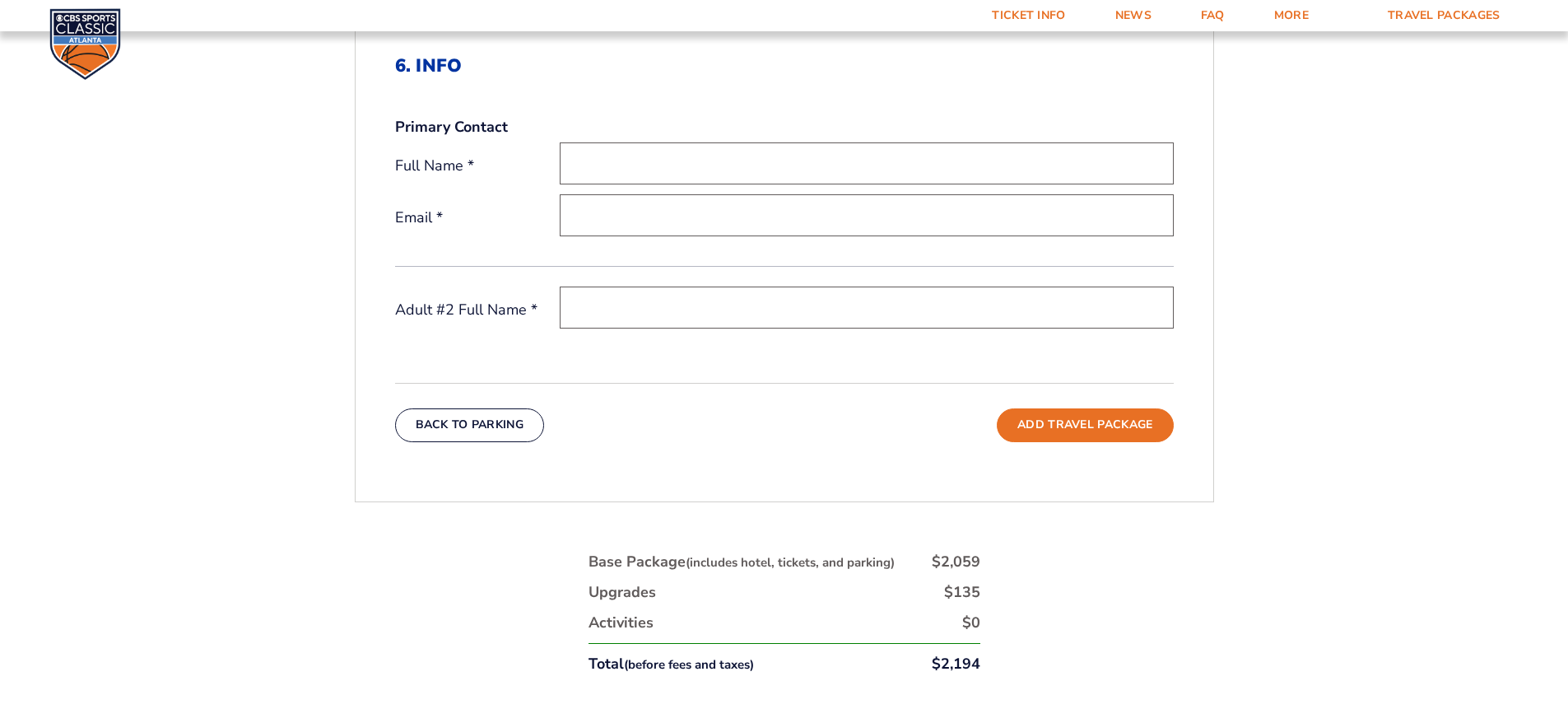
scroll to position [616, 0]
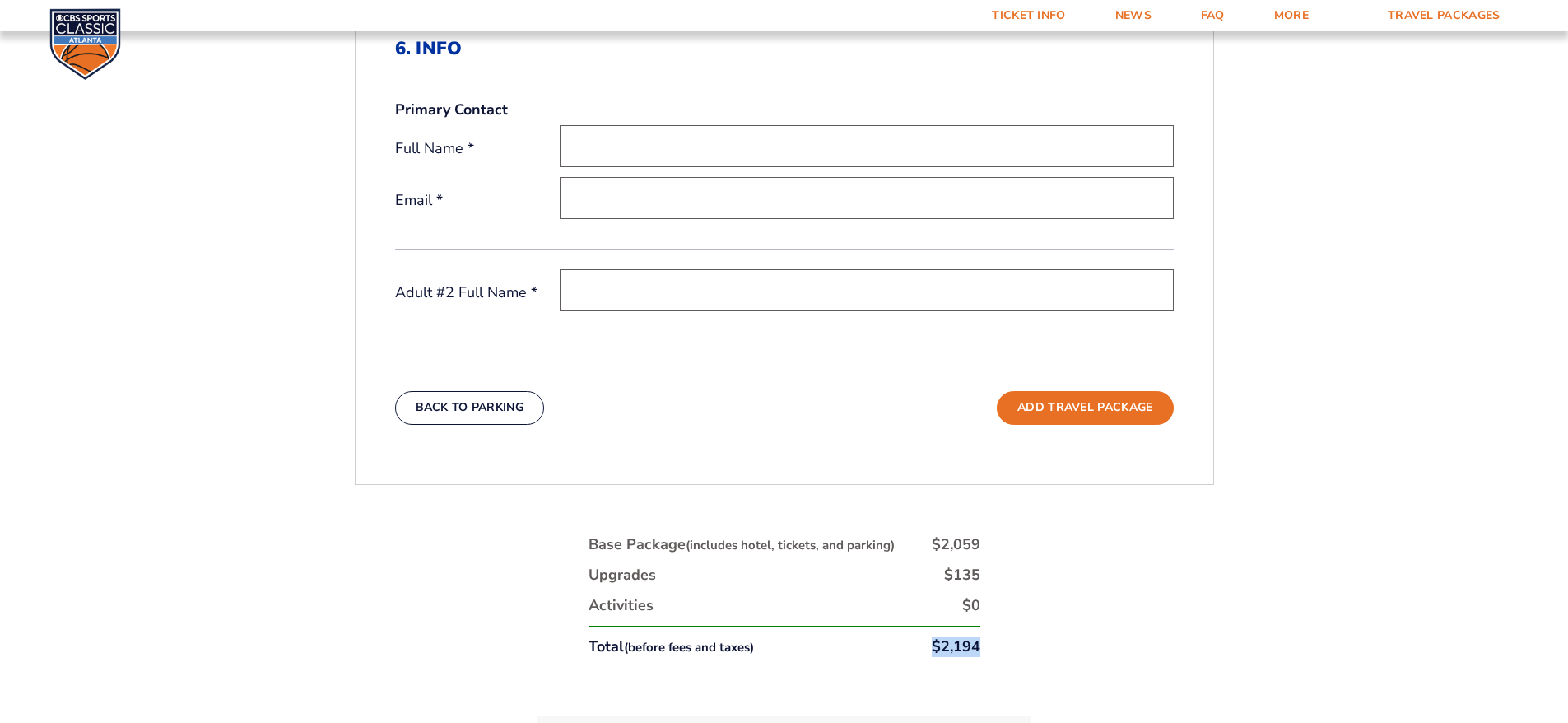
drag, startPoint x: 935, startPoint y: 642, endPoint x: 1002, endPoint y: 642, distance: 67.0
click at [1002, 642] on div "1. Team 2. Accommodations 3. Seats 4. Activities 5. Parking 6. Details 1. Team …" at bounding box center [784, 380] width 938 height 995
click at [1087, 613] on div "1. Team 2. Accommodations 3. Seats 4. Activities 5. Parking 6. Details 1. Team …" at bounding box center [784, 380] width 938 height 995
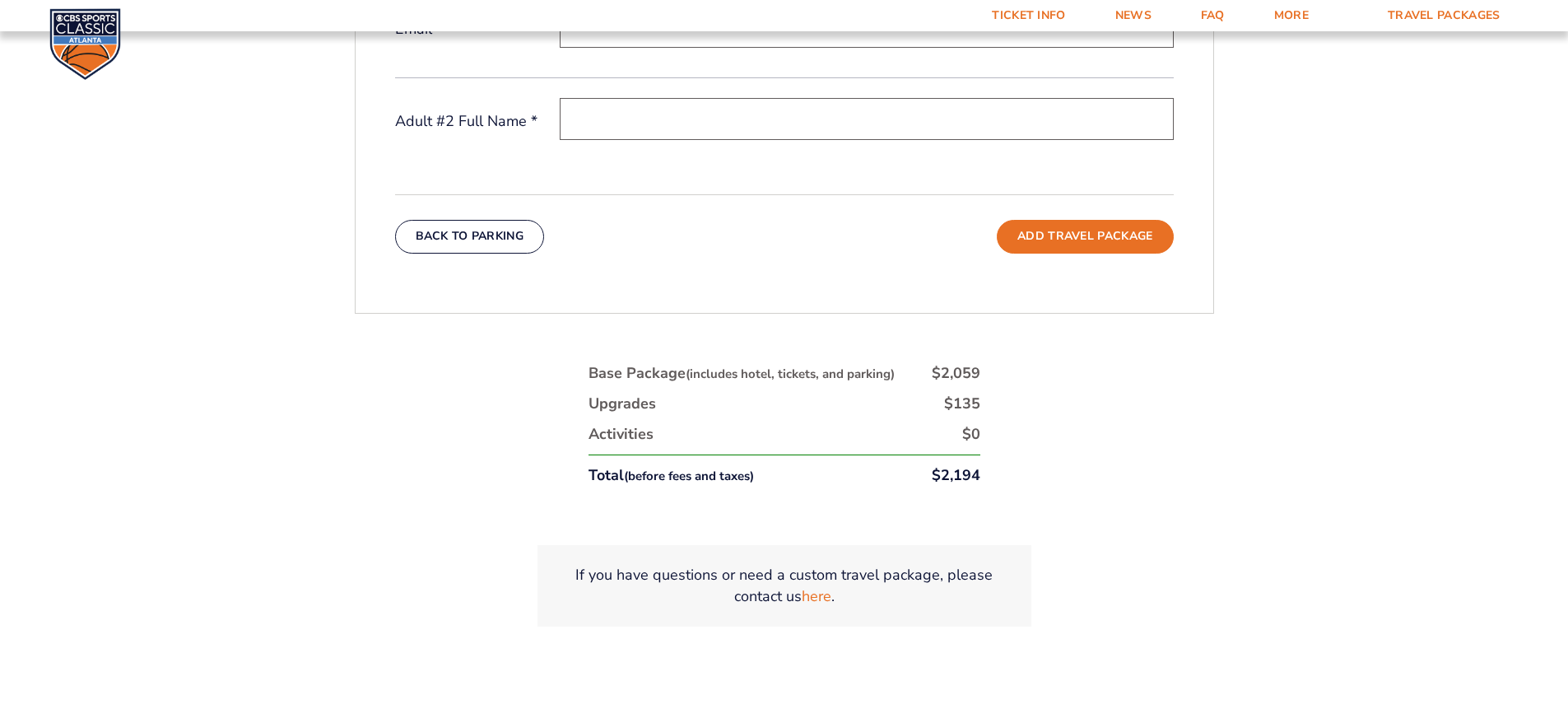
scroll to position [890, 0]
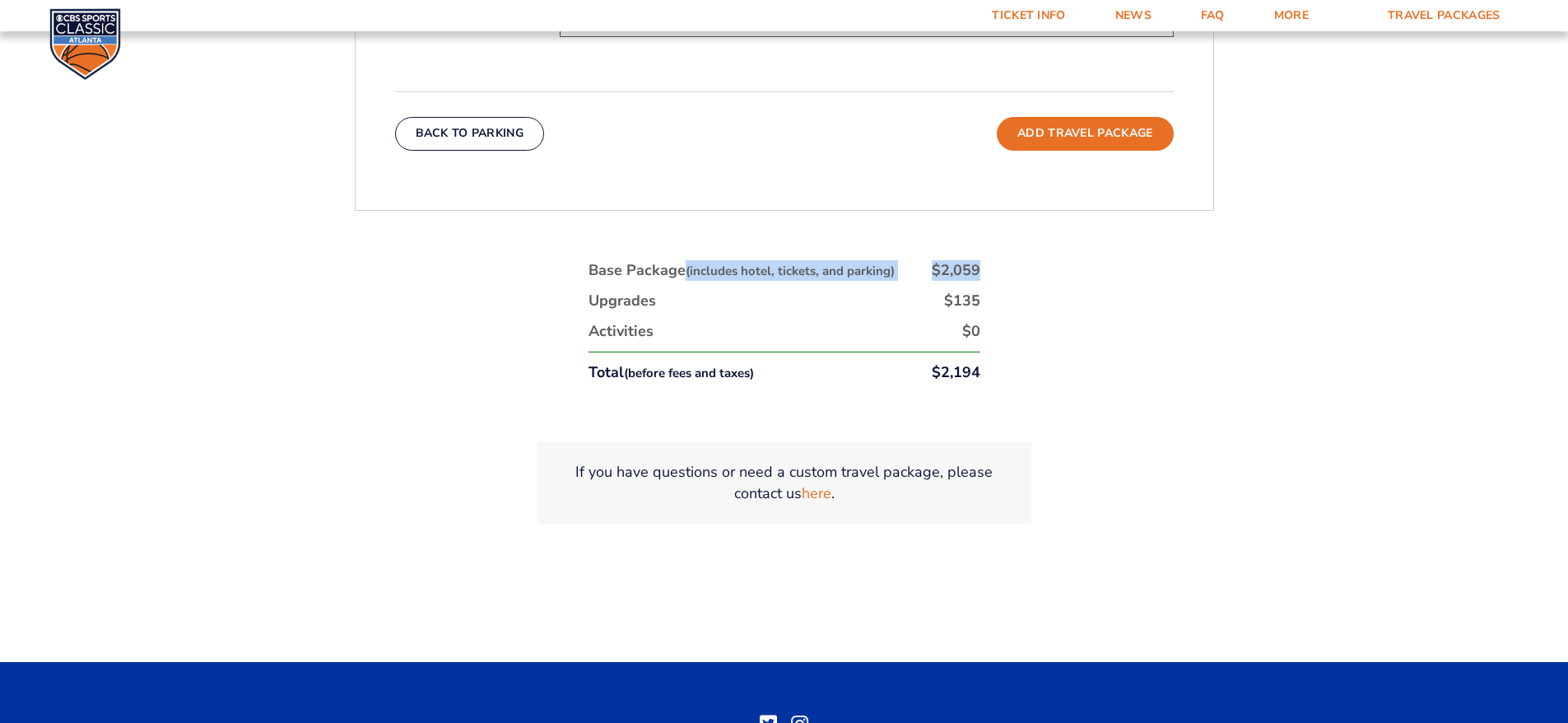
drag, startPoint x: 689, startPoint y: 264, endPoint x: 1122, endPoint y: 272, distance: 433.1
click at [1122, 272] on div "1. Team 2. Accommodations 3. Seats 4. Activities 5. Parking 6. Details 1. Team …" at bounding box center [784, 105] width 938 height 995
drag, startPoint x: 942, startPoint y: 297, endPoint x: 1038, endPoint y: 303, distance: 96.2
click at [1033, 303] on div "1. Team 2. Accommodations 3. Seats 4. Activities 5. Parking 6. Details 1. Team …" at bounding box center [784, 105] width 938 height 995
click at [1003, 360] on div "1. Team 2. Accommodations 3. Seats 4. Activities 5. Parking 6. Details 1. Team …" at bounding box center [784, 105] width 938 height 995
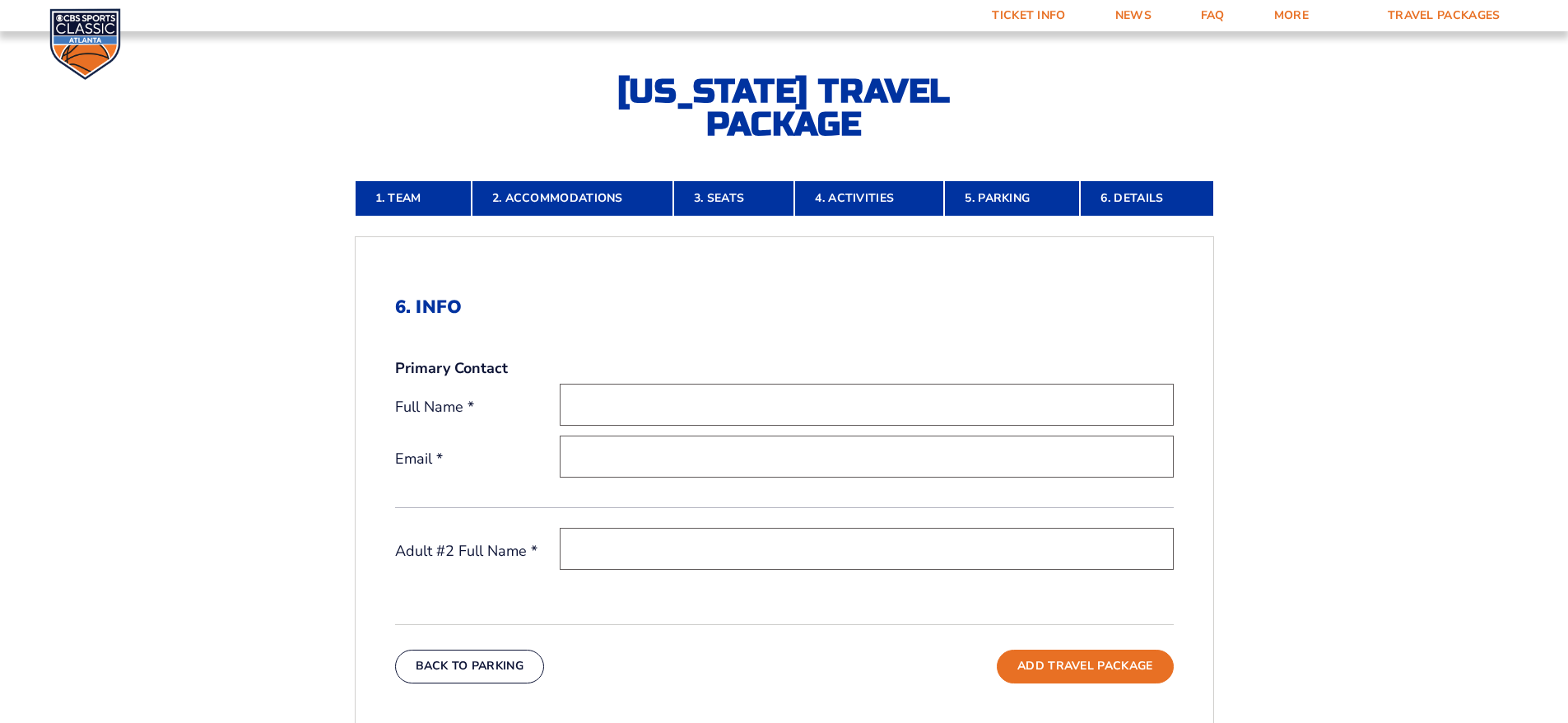
scroll to position [177, 0]
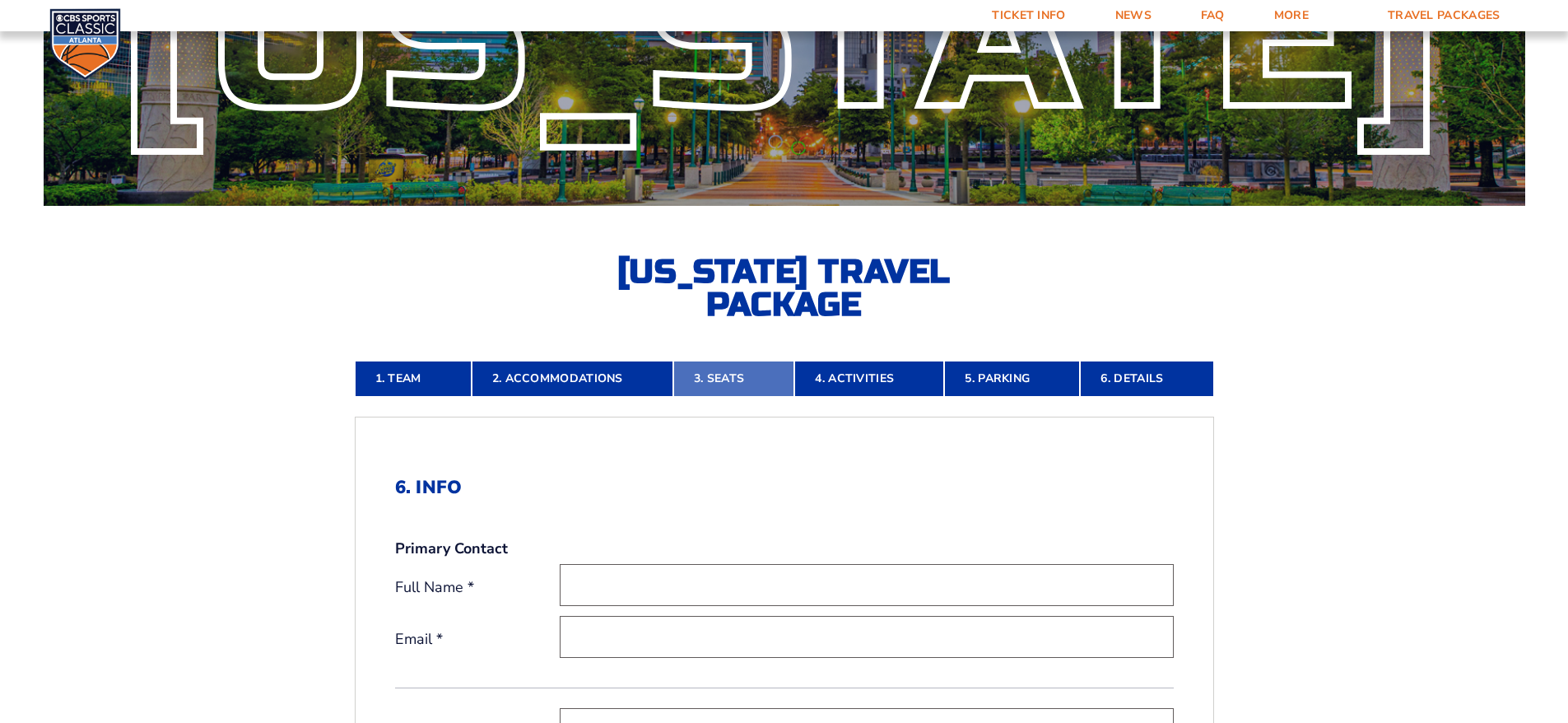
click at [719, 374] on link "3. Seats" at bounding box center [734, 379] width 121 height 36
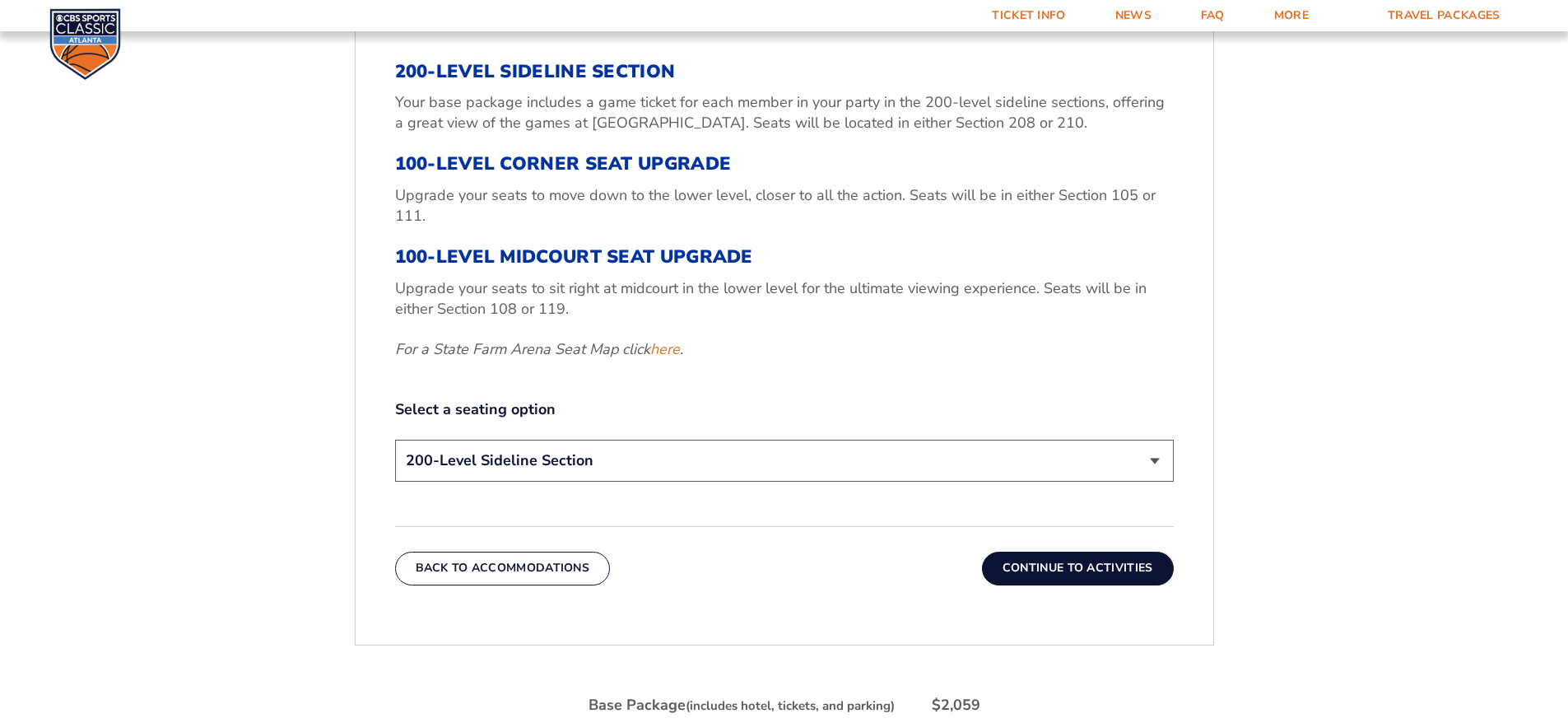
scroll to position [726, 0]
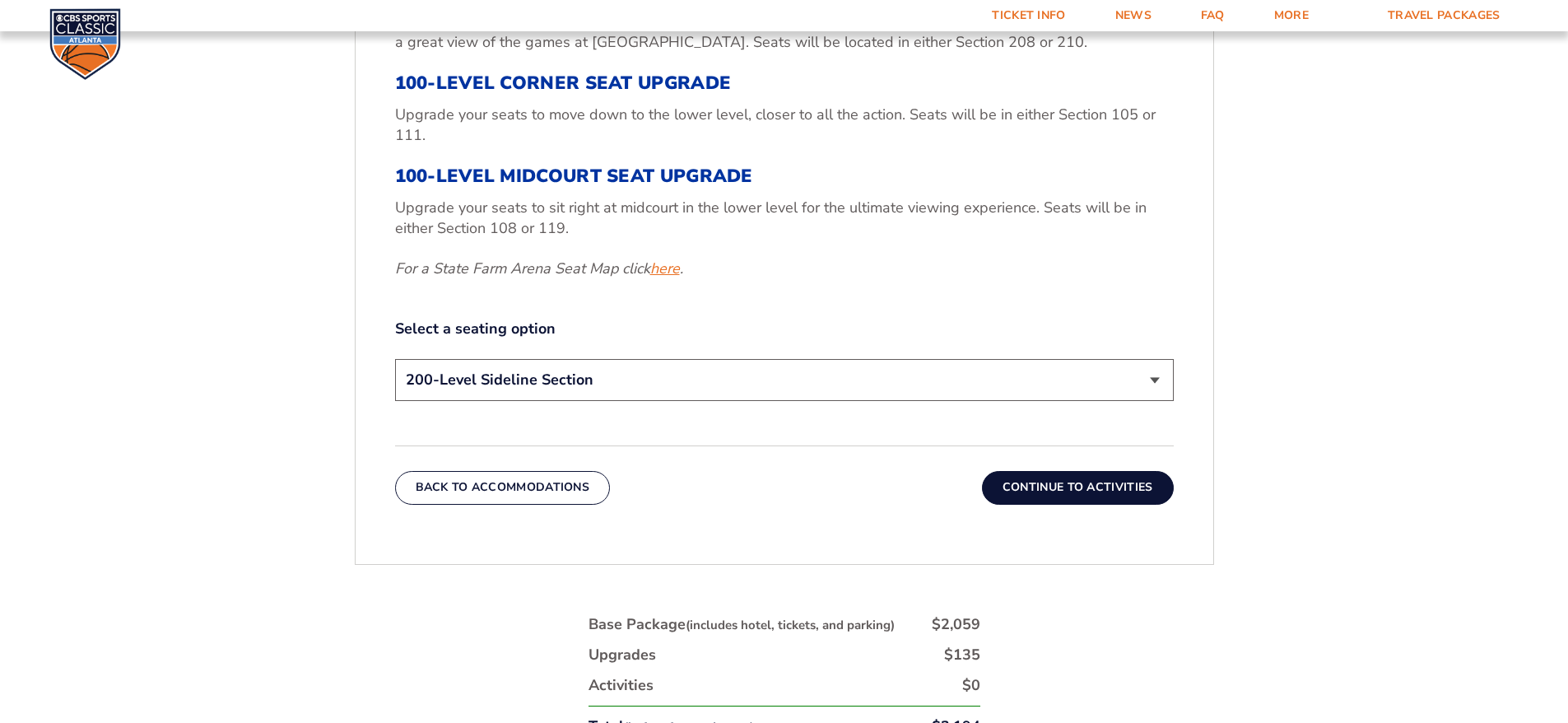
click at [665, 266] on link "here" at bounding box center [665, 268] width 30 height 21
